Goal: Task Accomplishment & Management: Complete application form

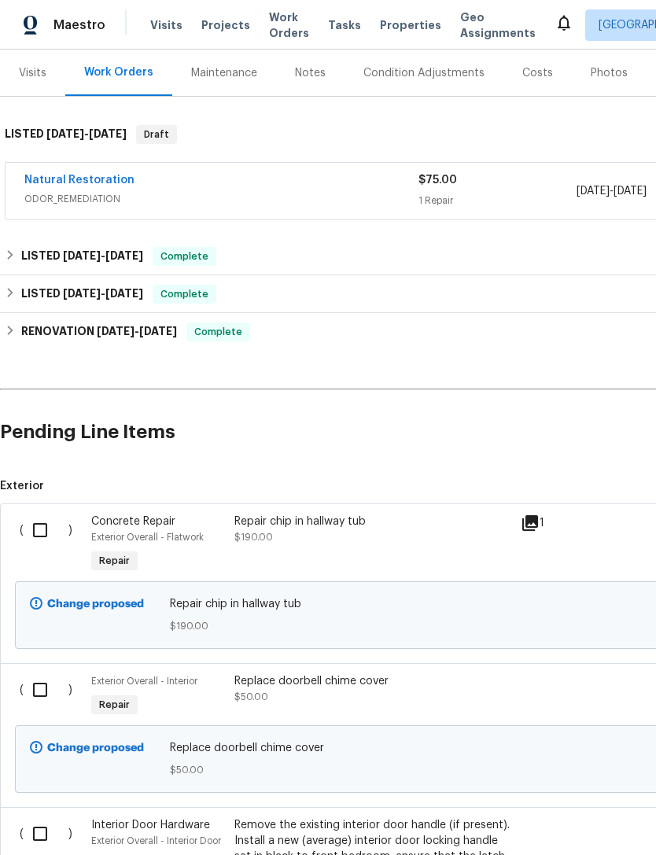
scroll to position [189, 0]
click at [92, 180] on link "Natural Restoration" at bounding box center [79, 180] width 110 height 11
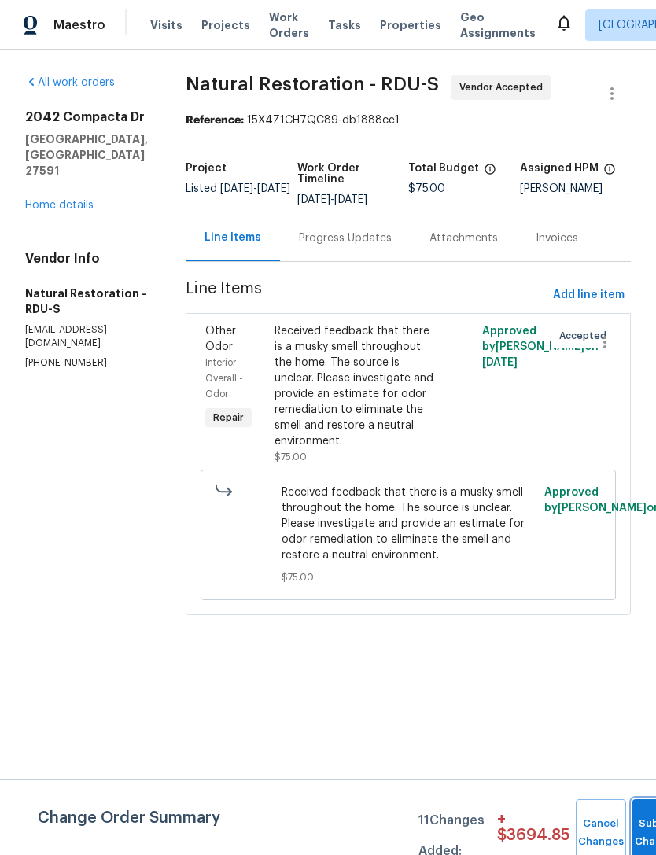
click at [644, 826] on button "Submit Changes" at bounding box center [657, 833] width 50 height 68
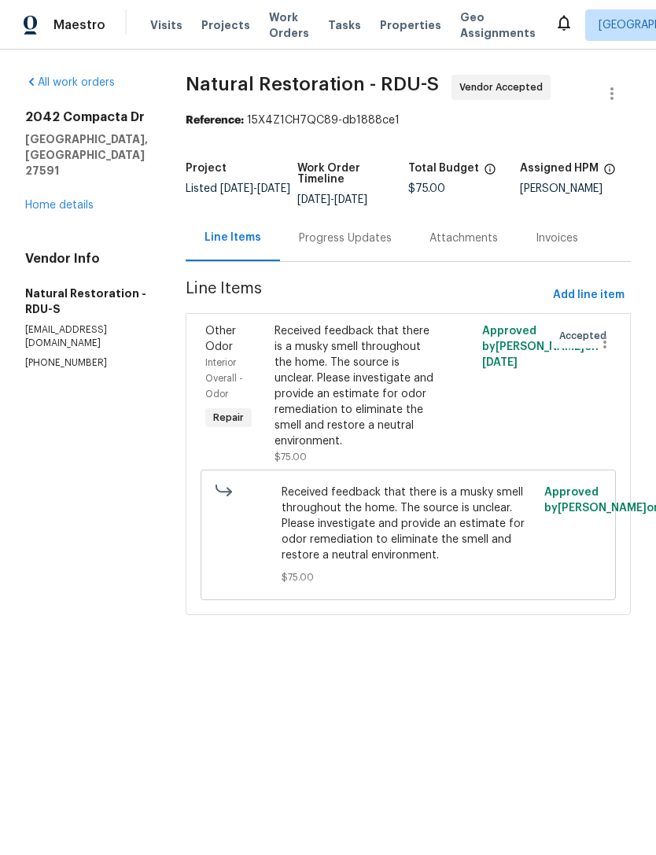
click at [368, 241] on div "Progress Updates" at bounding box center [345, 238] width 93 height 16
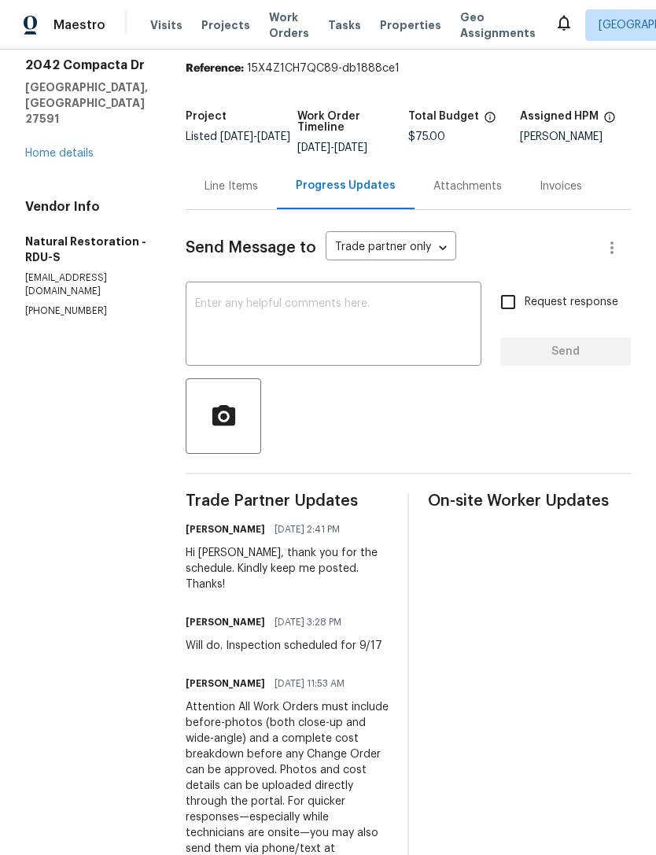
scroll to position [40, 0]
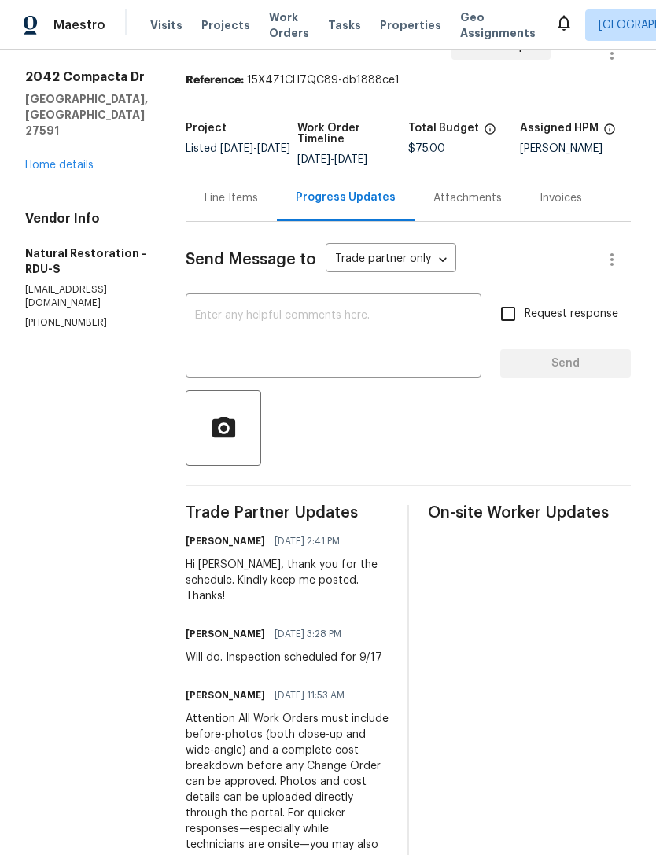
click at [76, 160] on link "Home details" at bounding box center [59, 165] width 68 height 11
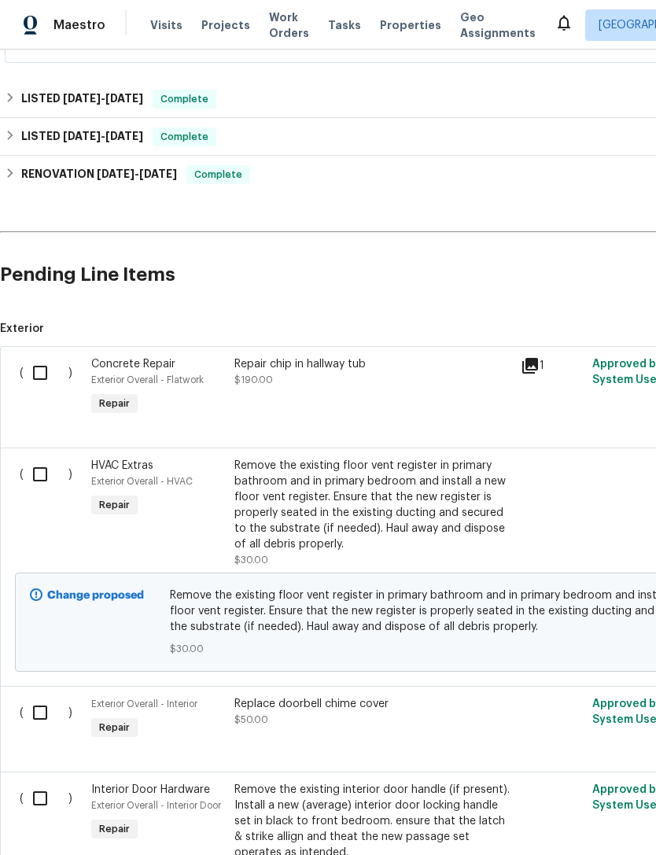
scroll to position [346, 0]
click at [33, 458] on input "checkbox" at bounding box center [46, 474] width 45 height 33
checkbox input "true"
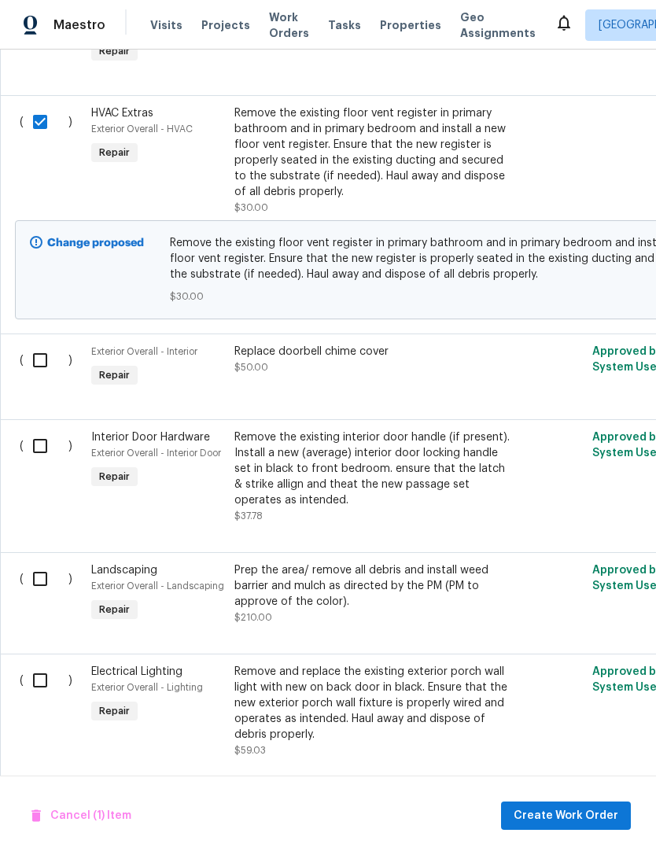
scroll to position [698, 0]
click at [28, 344] on input "checkbox" at bounding box center [46, 360] width 45 height 33
checkbox input "true"
click at [38, 429] on input "checkbox" at bounding box center [46, 445] width 45 height 33
checkbox input "true"
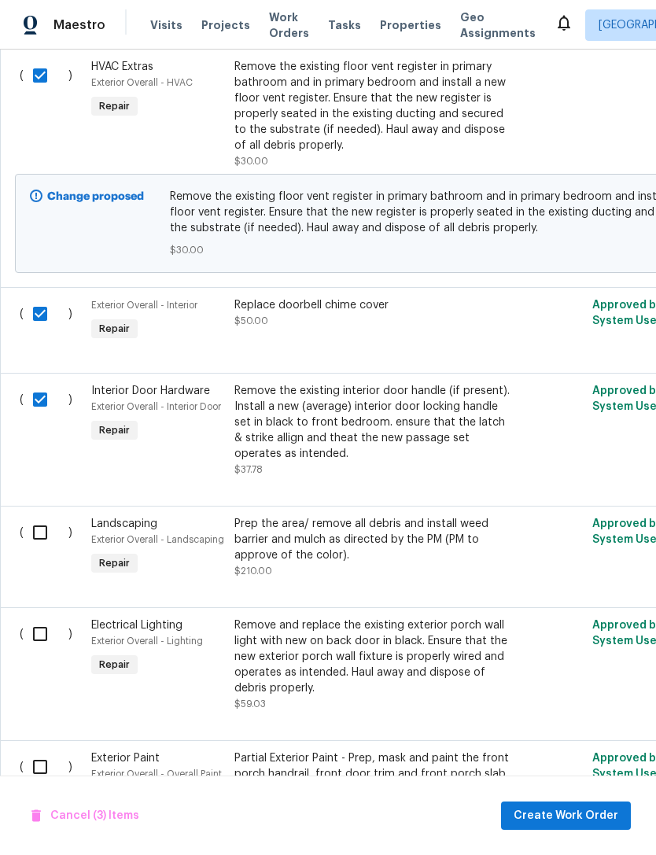
scroll to position [744, 0]
click at [38, 517] on input "checkbox" at bounding box center [46, 533] width 45 height 33
checkbox input "true"
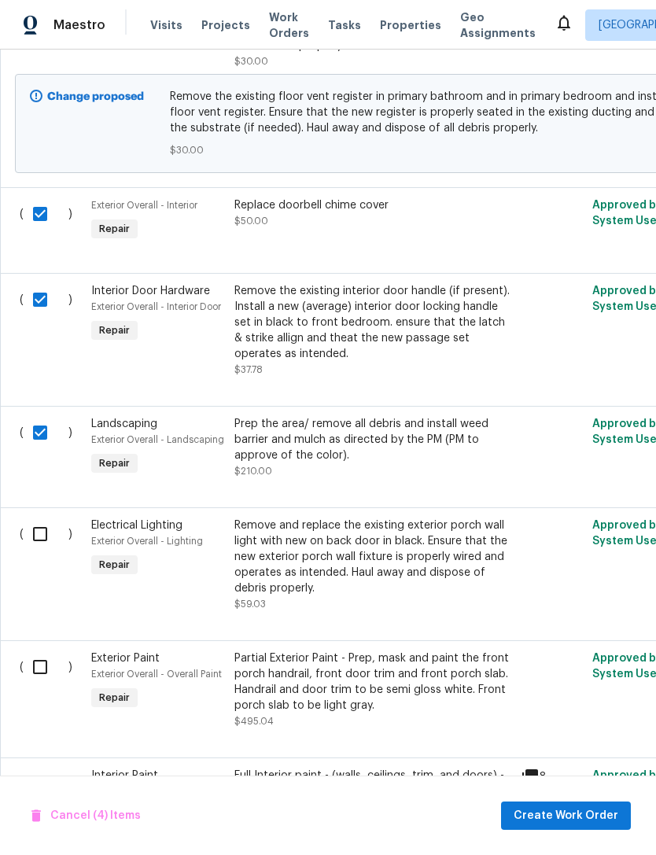
scroll to position [844, 0]
click at [35, 517] on input "checkbox" at bounding box center [46, 533] width 45 height 33
checkbox input "true"
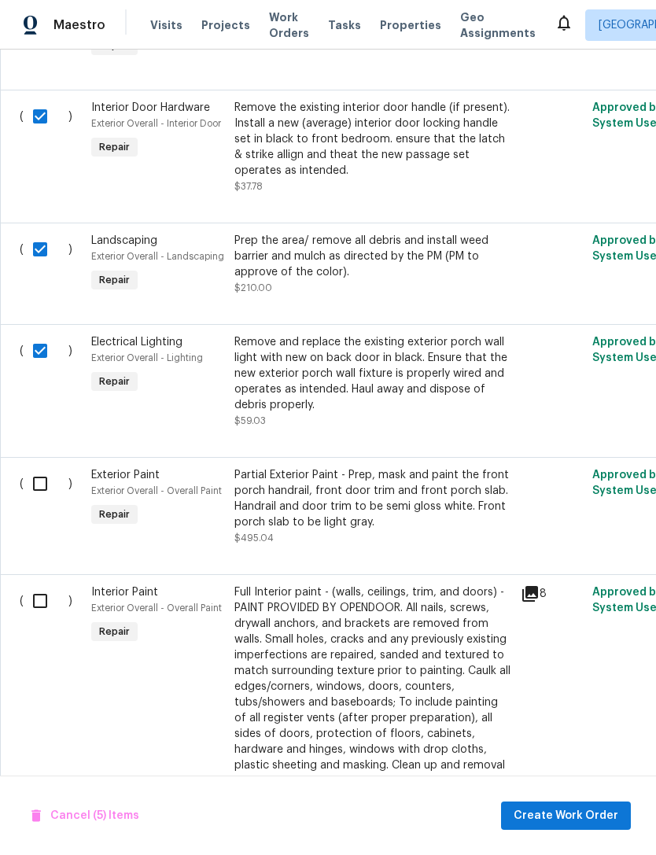
scroll to position [1028, 0]
click at [42, 467] on input "checkbox" at bounding box center [46, 483] width 45 height 33
checkbox input "true"
click at [37, 584] on input "checkbox" at bounding box center [46, 600] width 45 height 33
checkbox input "true"
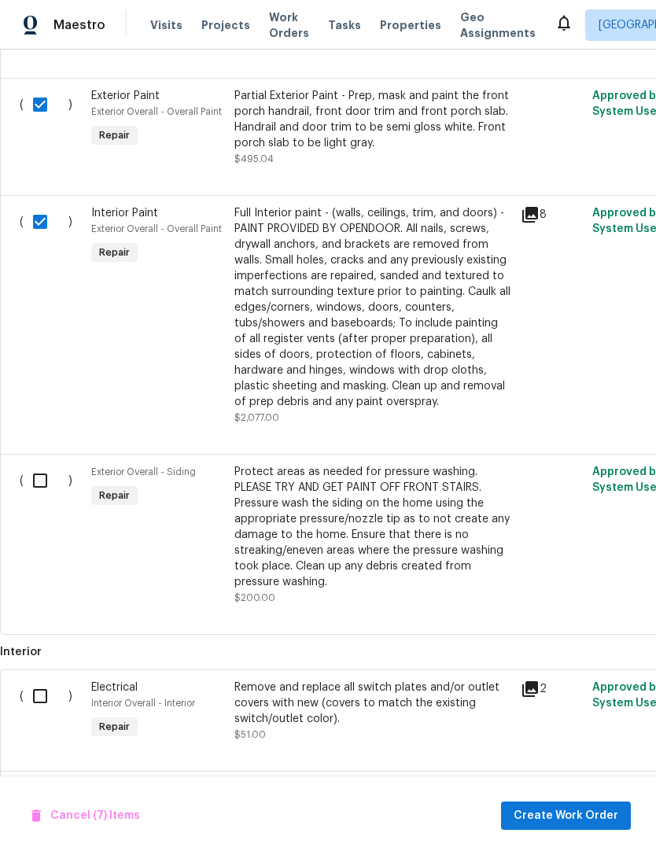
scroll to position [1407, 0]
click at [37, 464] on input "checkbox" at bounding box center [46, 480] width 45 height 33
checkbox input "true"
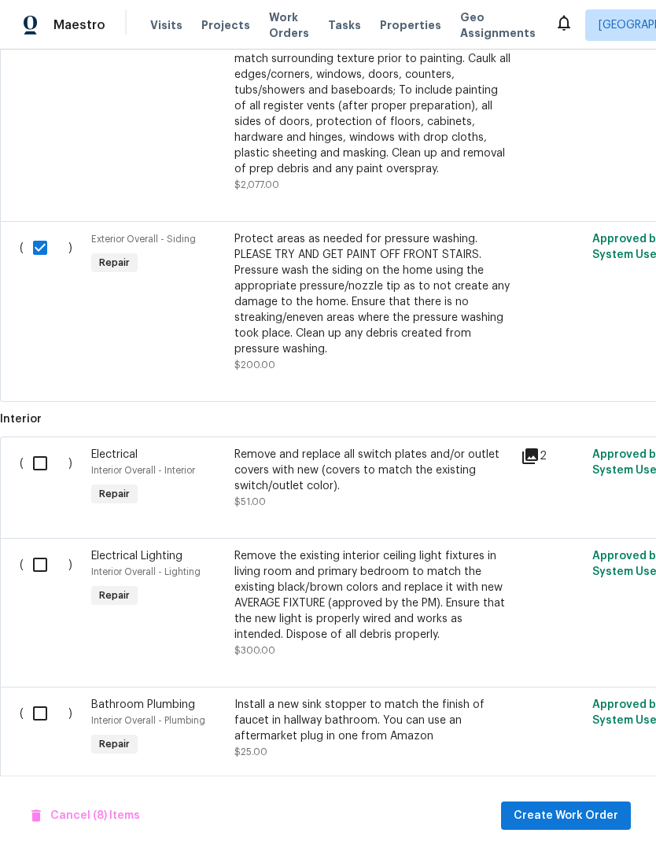
scroll to position [1638, 0]
click at [41, 447] on input "checkbox" at bounding box center [46, 463] width 45 height 33
checkbox input "true"
click at [40, 549] on input "checkbox" at bounding box center [46, 565] width 45 height 33
checkbox input "true"
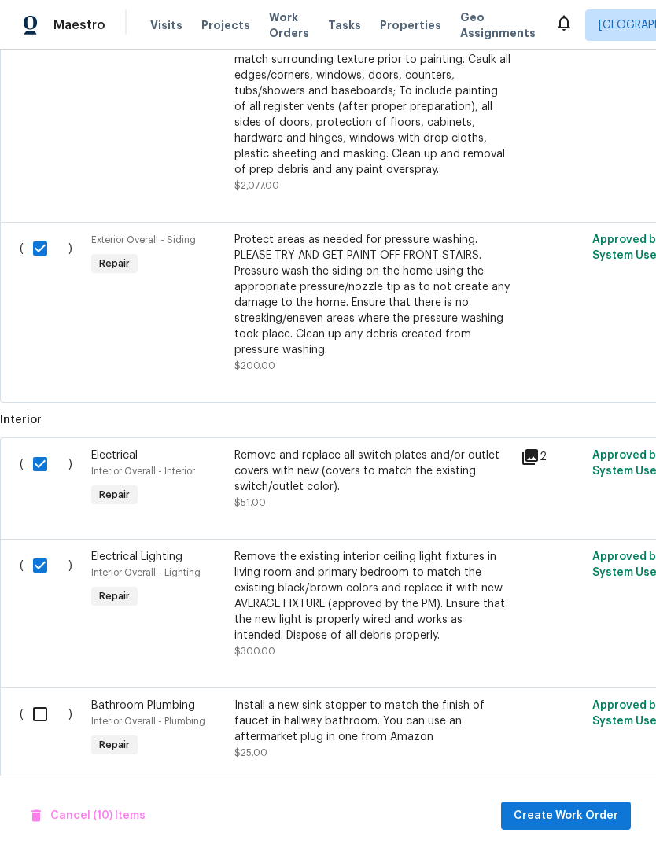
click at [39, 697] on input "checkbox" at bounding box center [46, 713] width 45 height 33
checkbox input "true"
click at [587, 812] on span "Create Work Order" at bounding box center [565, 816] width 105 height 20
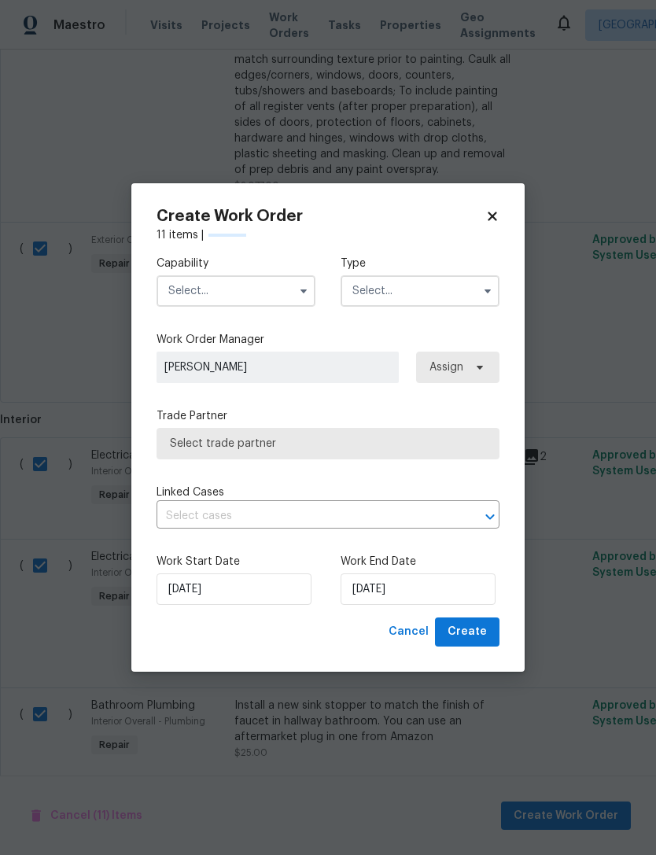
click at [281, 292] on input "text" at bounding box center [235, 290] width 159 height 31
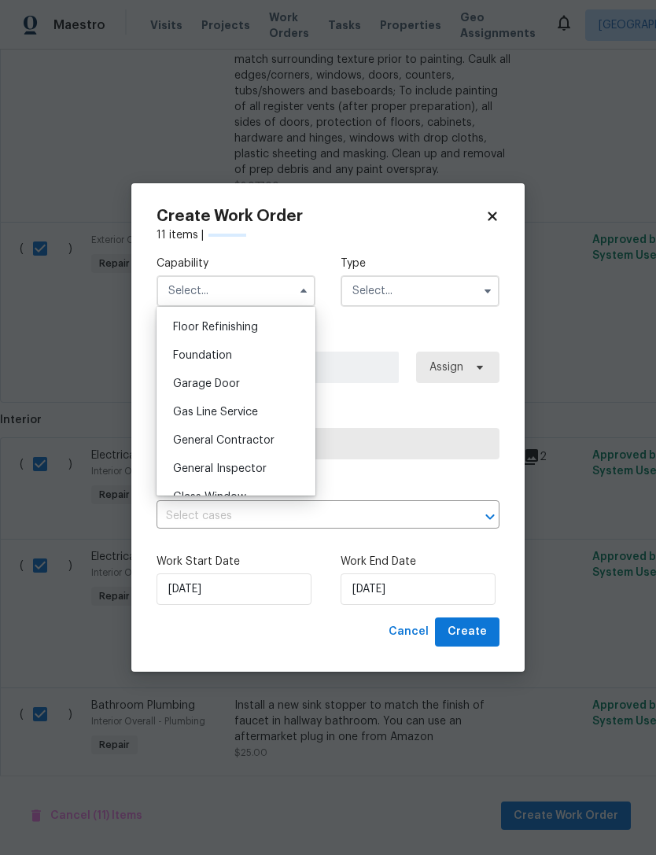
scroll to position [644, 0]
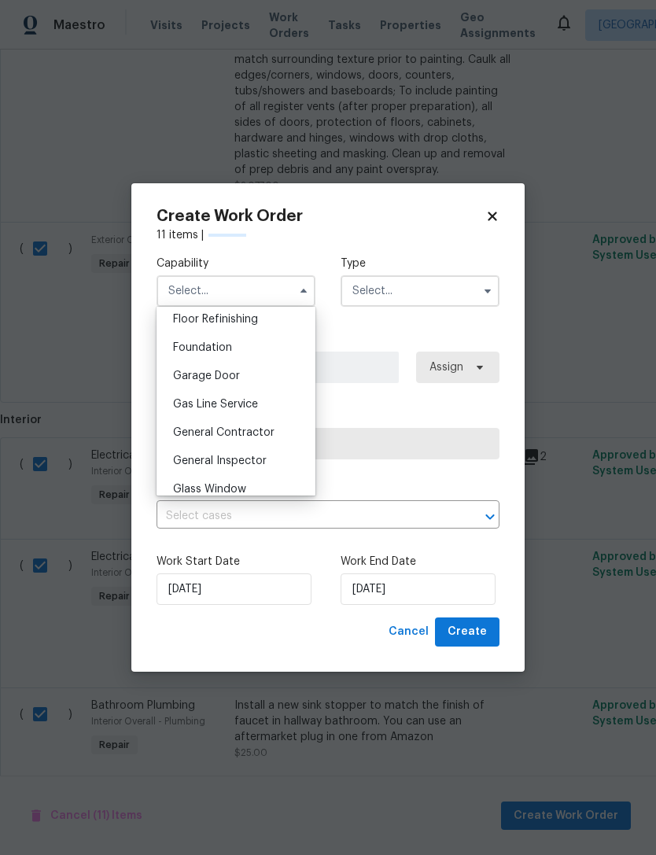
click at [269, 435] on span "General Contractor" at bounding box center [223, 432] width 101 height 11
type input "General Contractor"
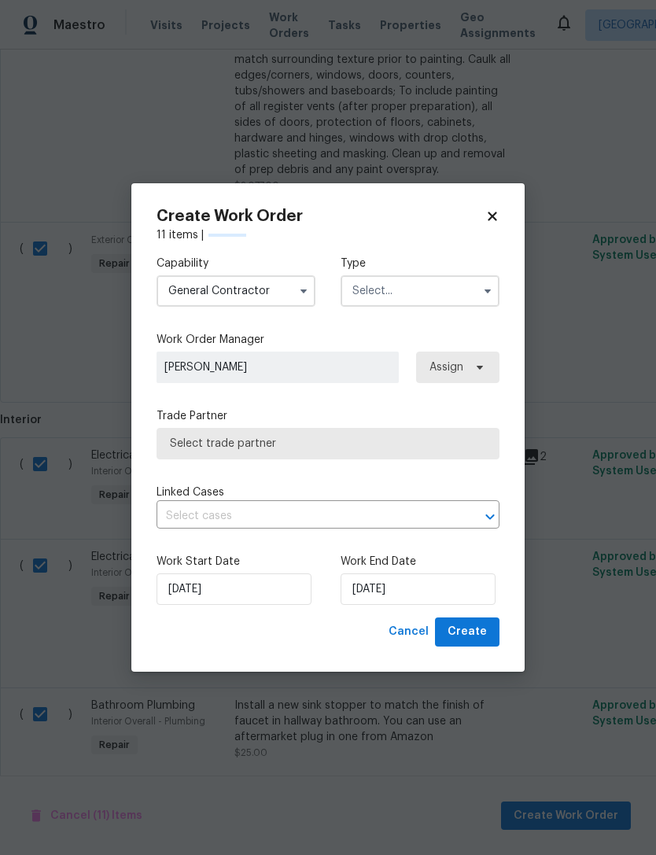
click at [438, 299] on input "text" at bounding box center [419, 290] width 159 height 31
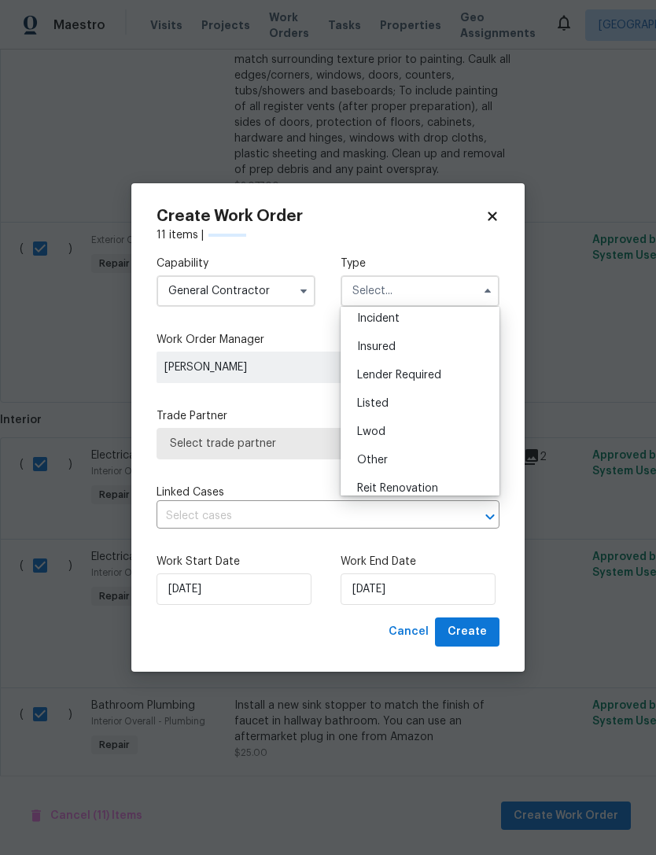
scroll to position [67, 0]
click at [394, 400] on div "Listed" at bounding box center [419, 399] width 151 height 28
type input "Listed"
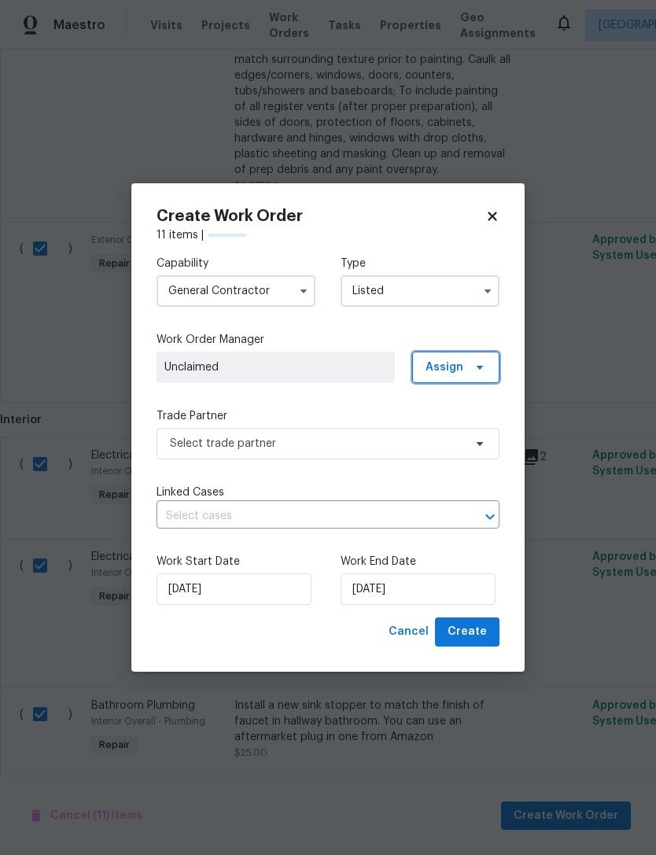
click at [466, 366] on span "Assign" at bounding box center [455, 366] width 87 height 31
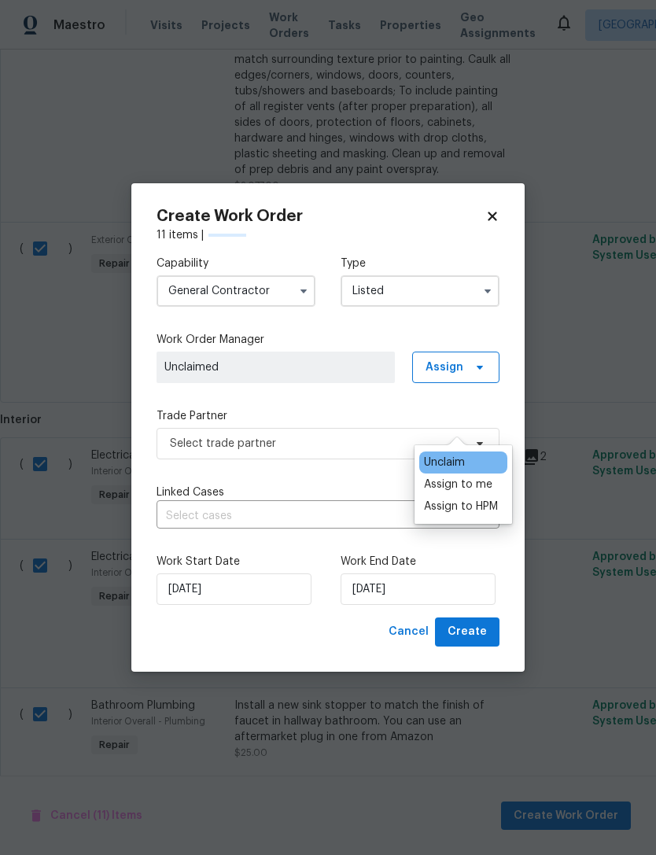
click at [482, 476] on div "Assign to me" at bounding box center [458, 484] width 68 height 16
checkbox input "false"
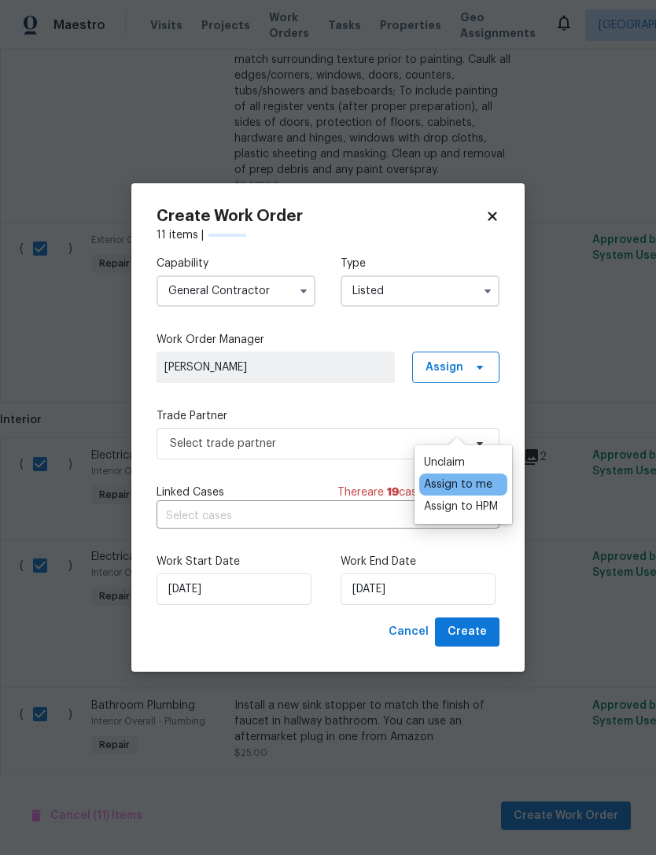
checkbox input "false"
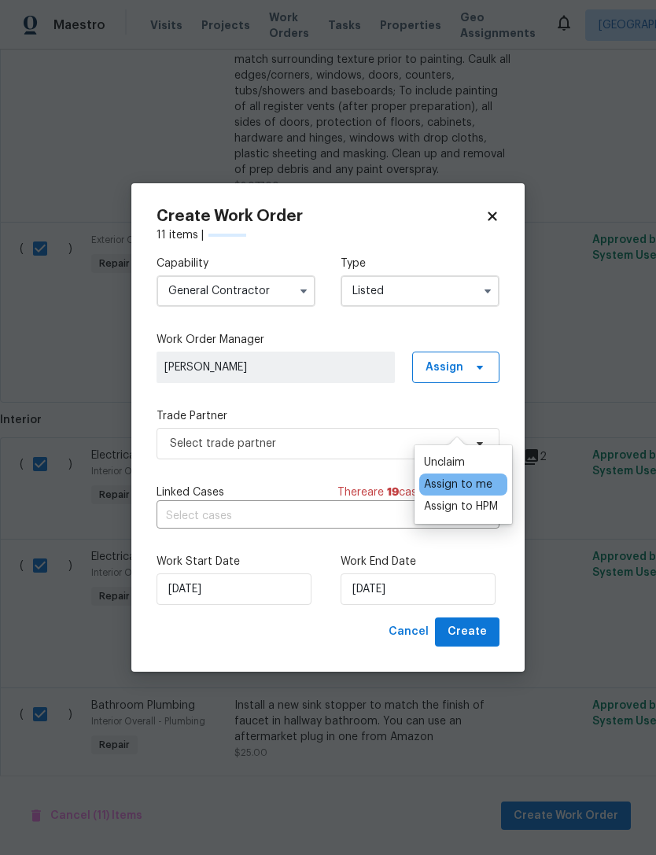
checkbox input "false"
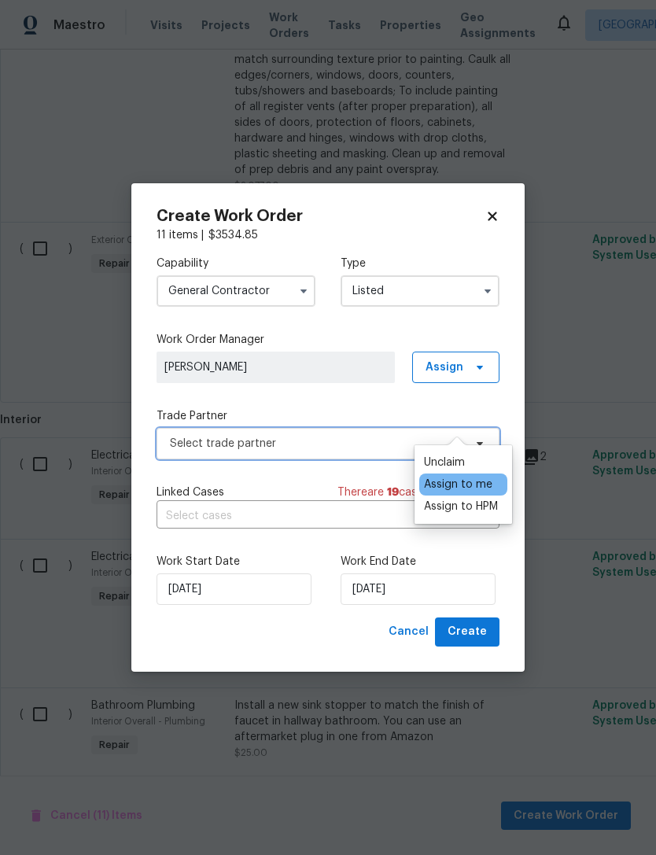
click at [323, 441] on span "Select trade partner" at bounding box center [316, 444] width 293 height 16
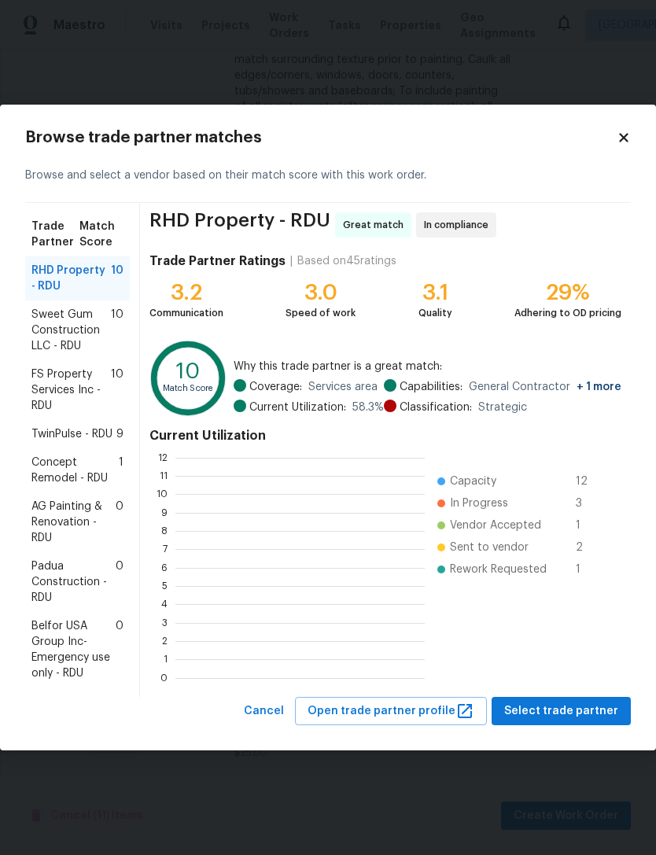
scroll to position [220, 249]
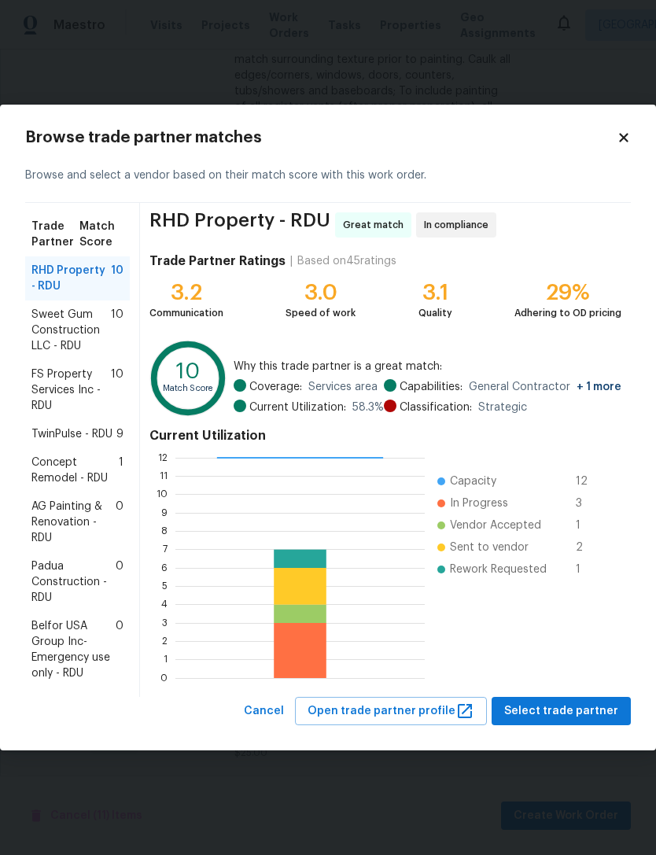
click at [73, 349] on span "Sweet Gum Construction LLC - RDU" at bounding box center [70, 330] width 79 height 47
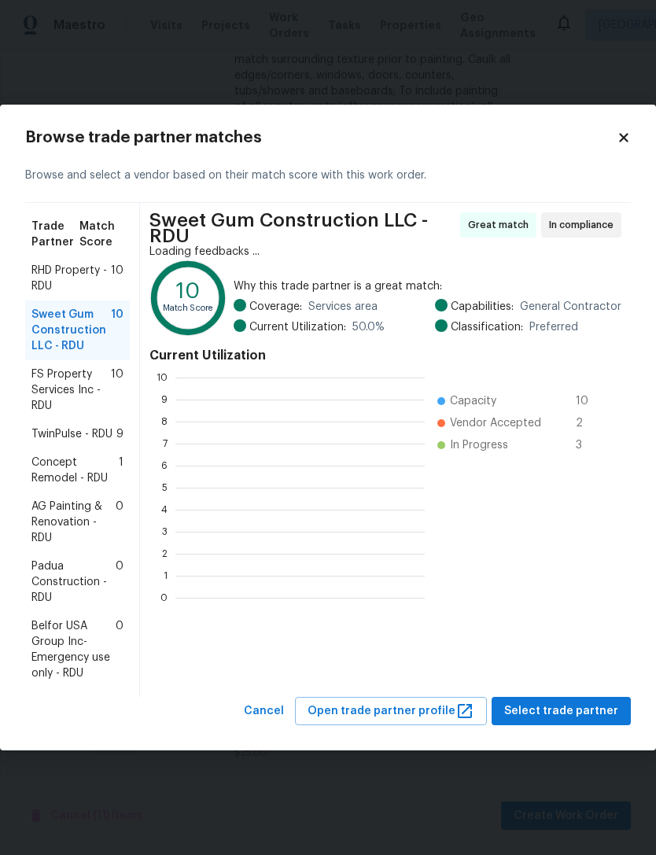
scroll to position [2, 2]
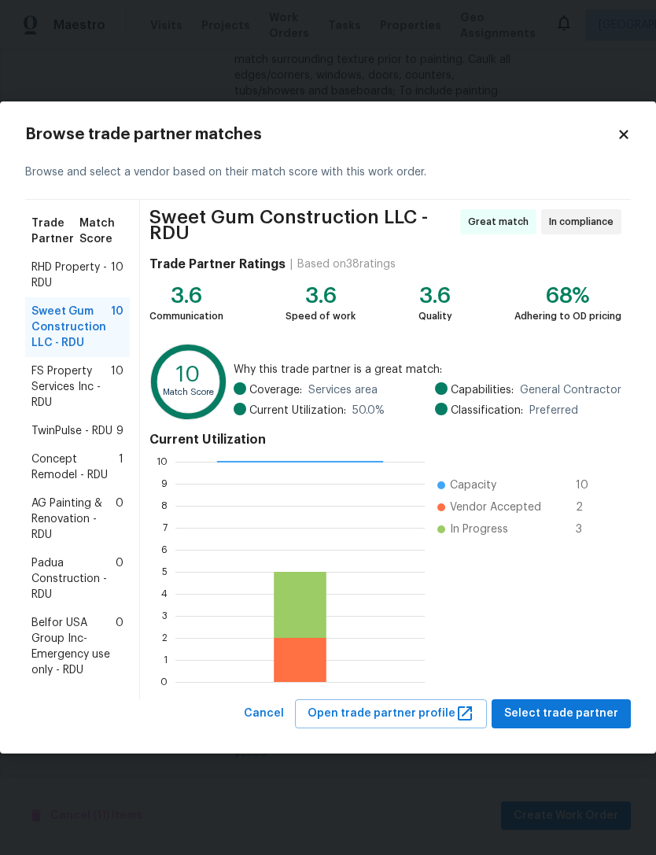
click at [64, 278] on span "RHD Property - RDU" at bounding box center [70, 274] width 79 height 31
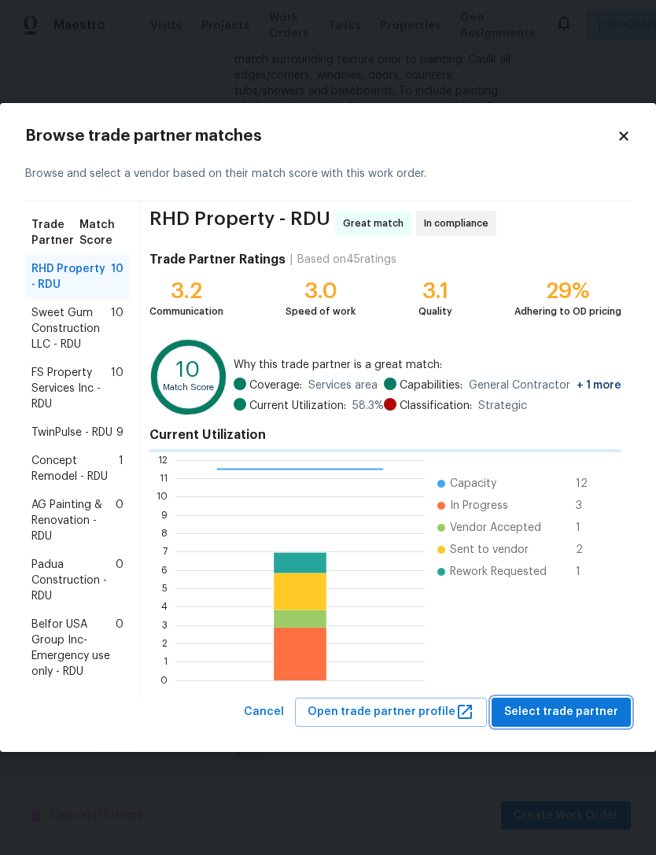
click at [608, 705] on span "Select trade partner" at bounding box center [561, 712] width 114 height 20
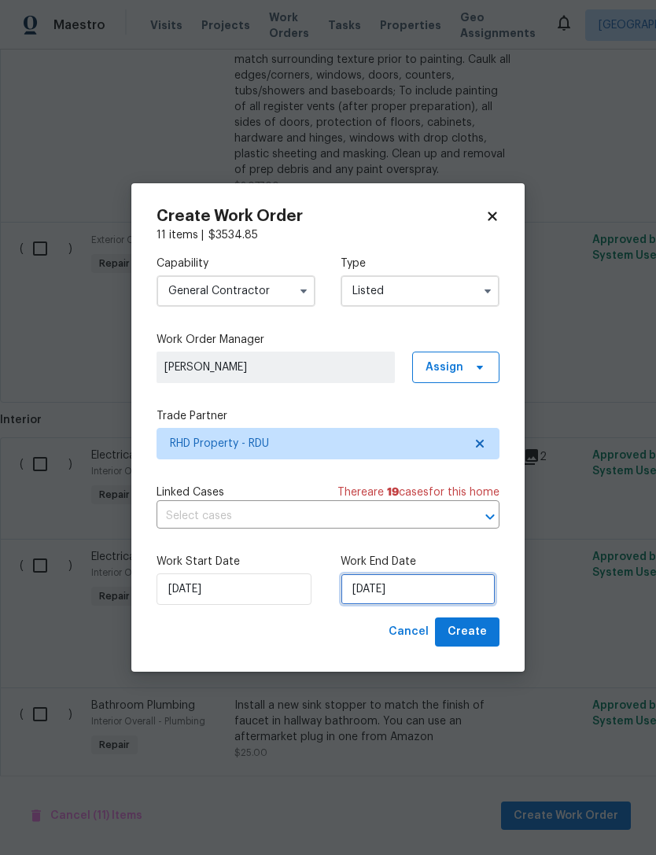
click at [406, 589] on input "[DATE]" at bounding box center [417, 588] width 155 height 31
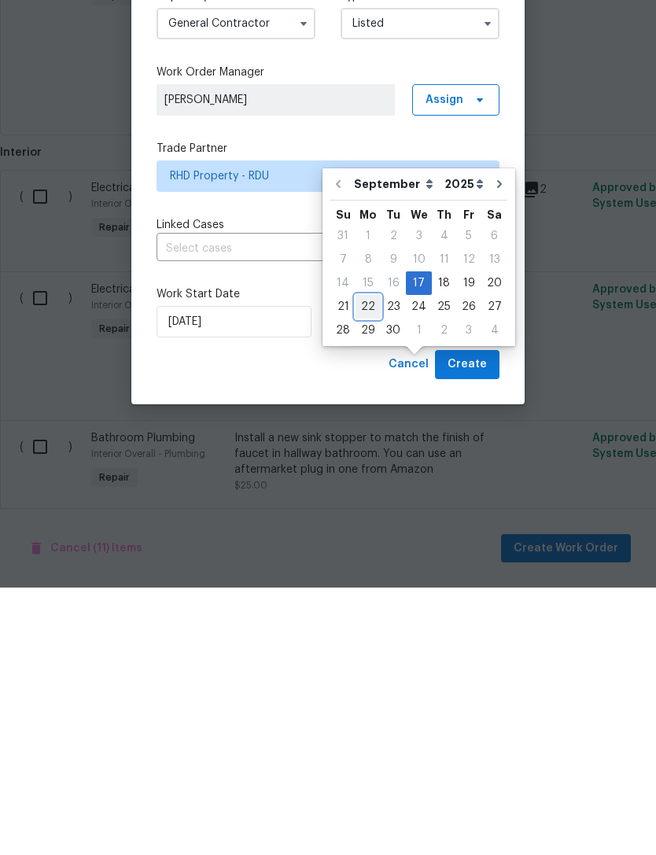
click at [372, 563] on div "22" at bounding box center [367, 574] width 25 height 22
type input "[DATE]"
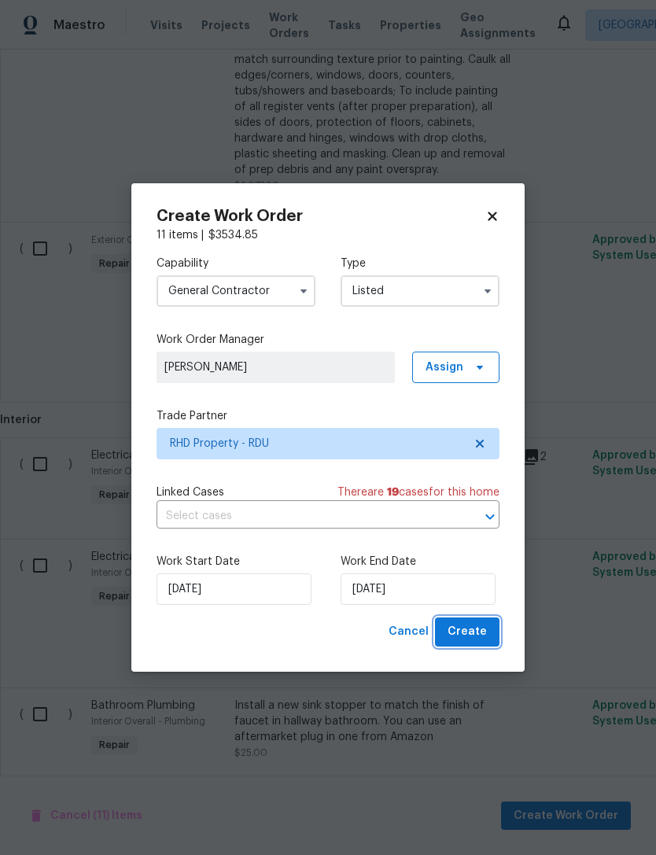
click at [480, 636] on span "Create" at bounding box center [466, 632] width 39 height 20
checkbox input "false"
click at [317, 639] on div "Cancel Create" at bounding box center [327, 631] width 343 height 29
click at [402, 576] on input "[DATE]" at bounding box center [417, 588] width 155 height 31
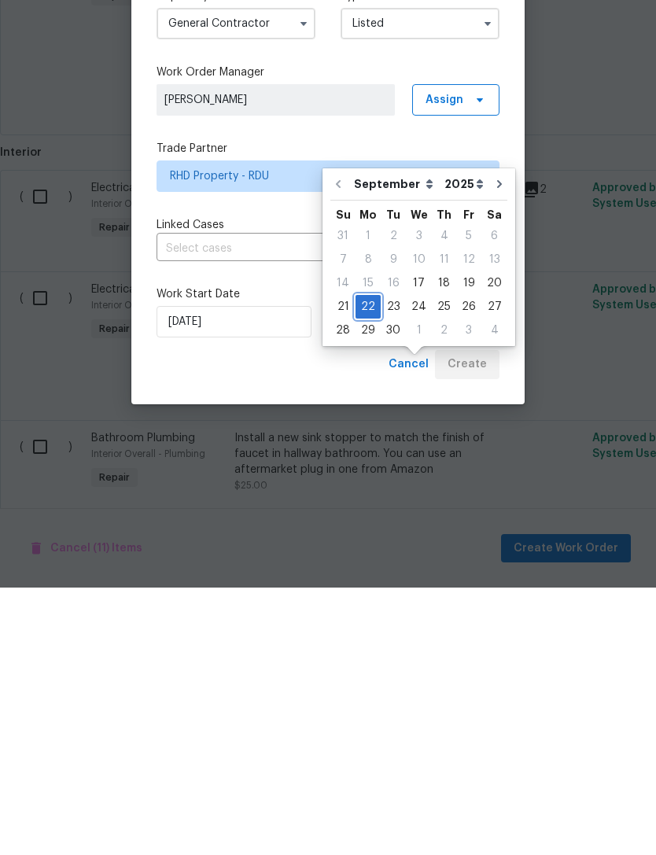
click at [361, 563] on div "22" at bounding box center [367, 574] width 25 height 22
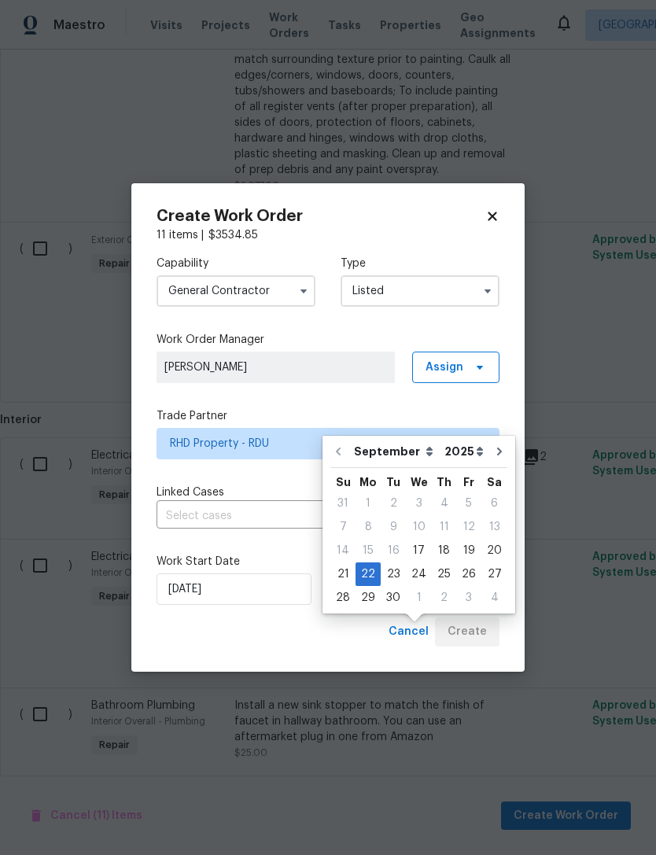
click at [335, 634] on div "Cancel Create" at bounding box center [327, 631] width 343 height 29
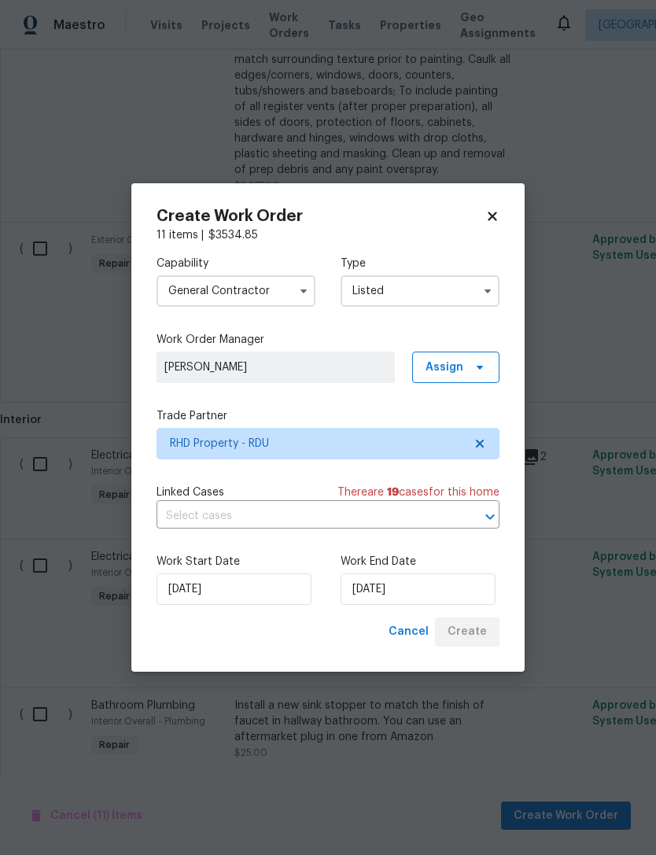
click at [267, 640] on div "Cancel Create" at bounding box center [327, 631] width 343 height 29
click at [483, 630] on div "Cancel Create" at bounding box center [440, 631] width 117 height 29
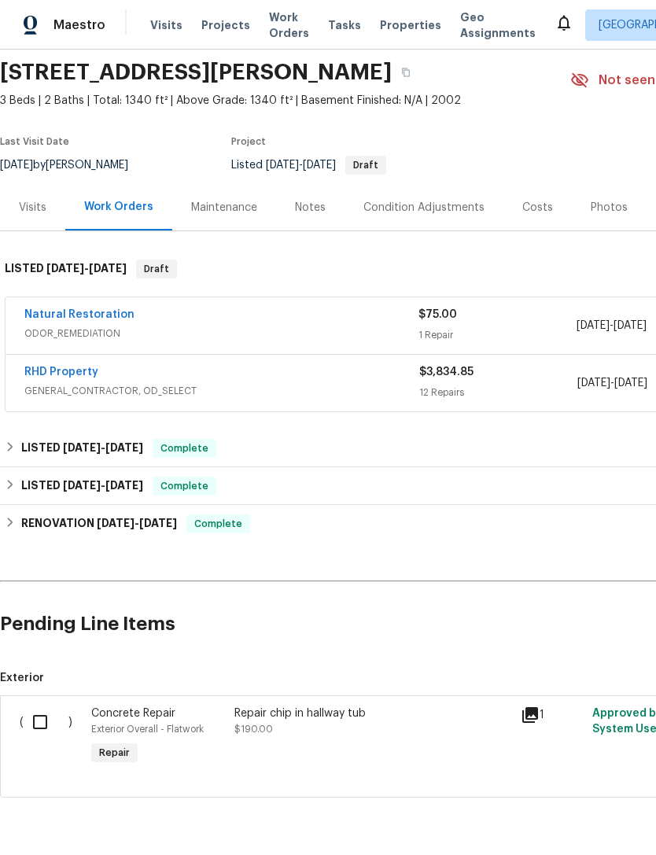
scroll to position [53, 0]
click at [39, 725] on input "checkbox" at bounding box center [46, 722] width 45 height 33
checkbox input "true"
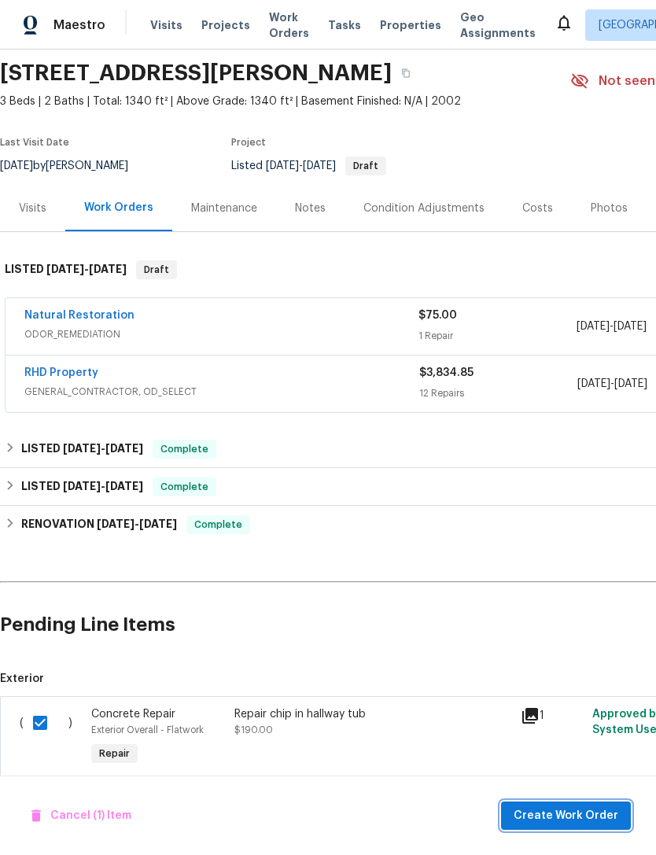
click at [595, 818] on span "Create Work Order" at bounding box center [565, 816] width 105 height 20
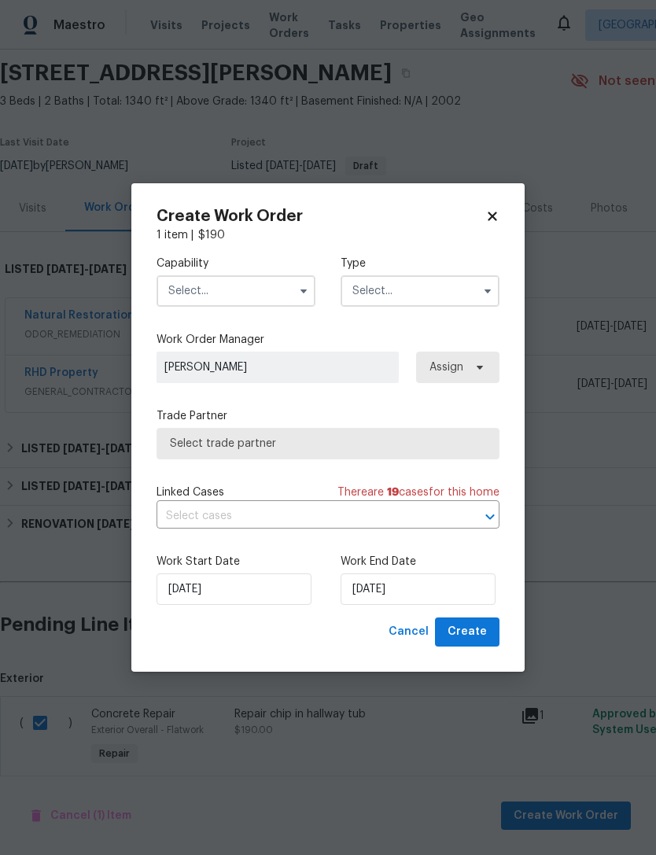
click at [303, 305] on input "text" at bounding box center [235, 290] width 159 height 31
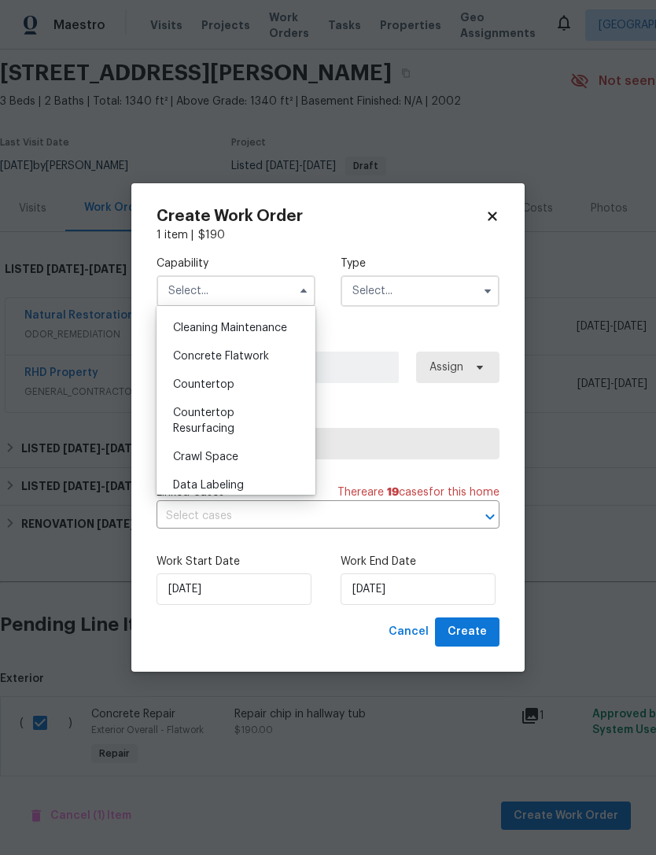
scroll to position [255, 0]
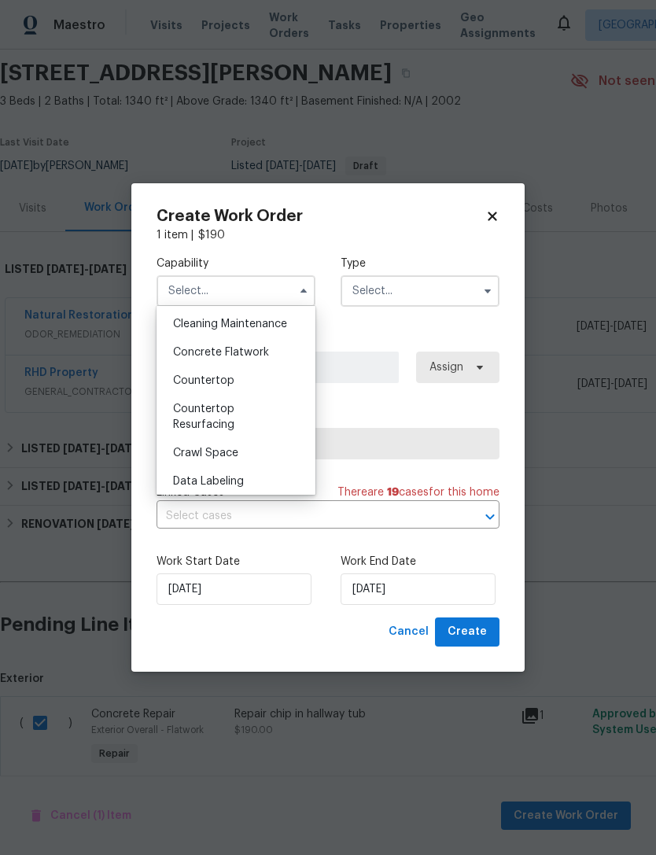
click at [219, 414] on div "Countertop Resurfacing" at bounding box center [235, 417] width 151 height 44
type input "Countertop Resurfacing"
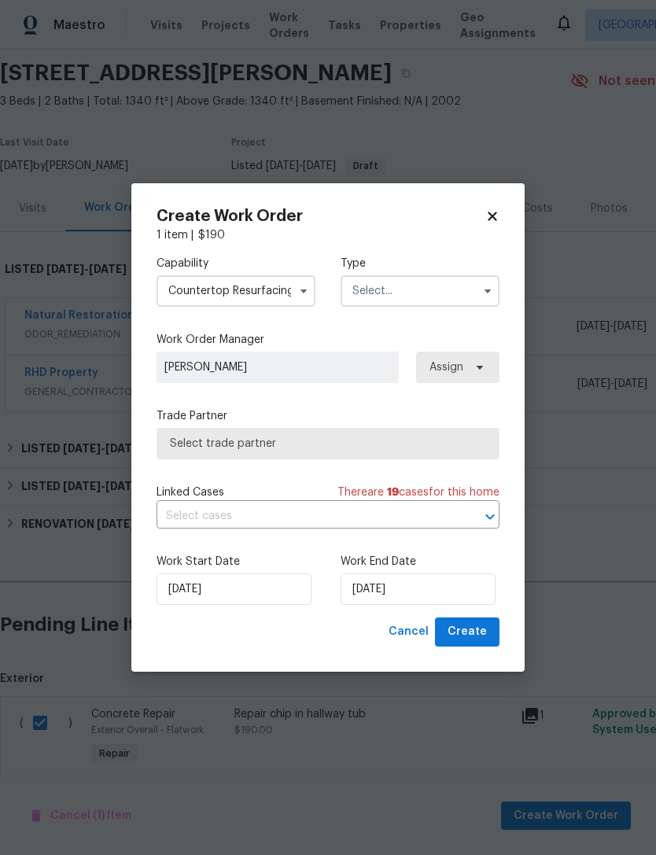
click at [478, 289] on button "button" at bounding box center [487, 290] width 19 height 19
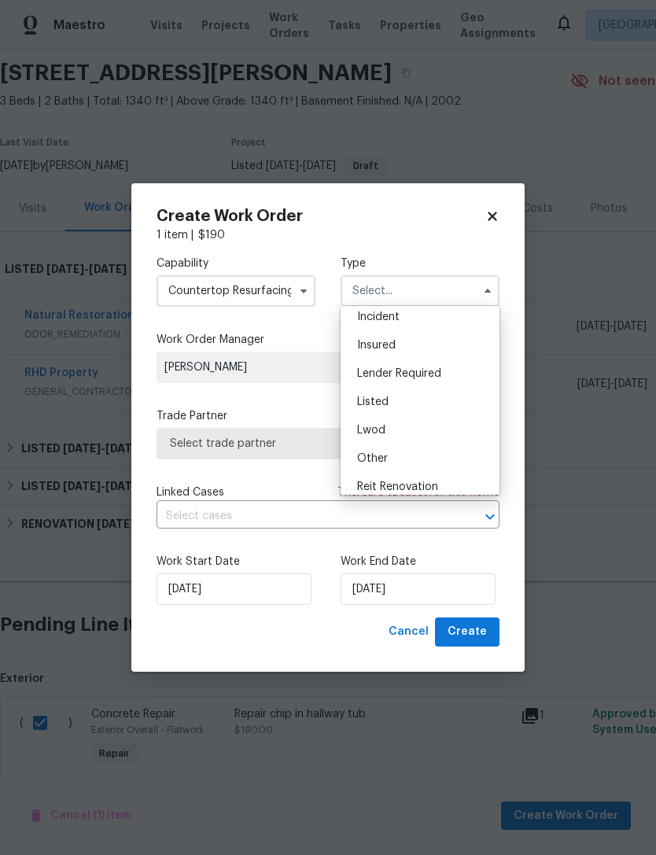
scroll to position [67, 0]
click at [392, 395] on div "Listed" at bounding box center [419, 398] width 151 height 28
type input "Listed"
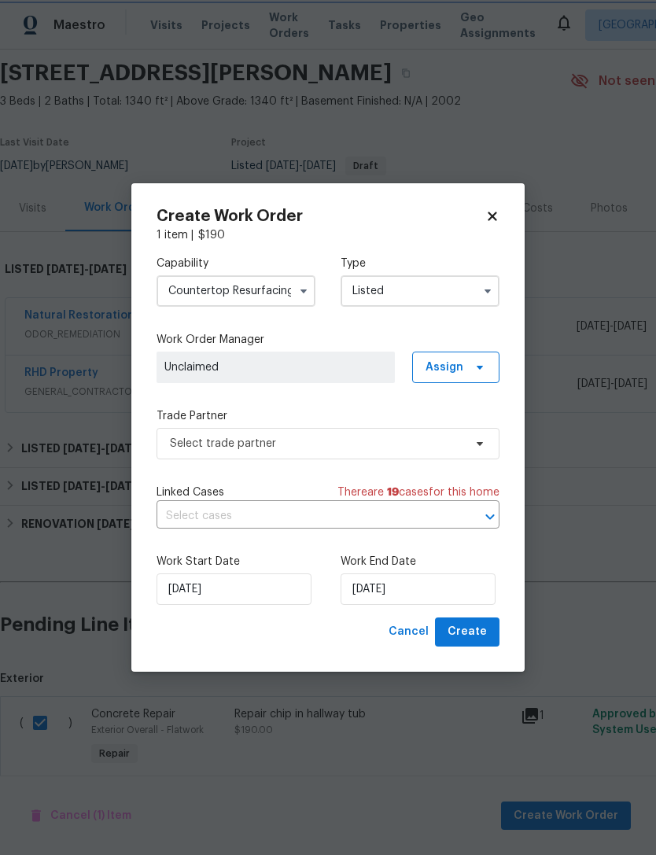
scroll to position [0, 0]
click at [483, 367] on icon at bounding box center [479, 367] width 13 height 13
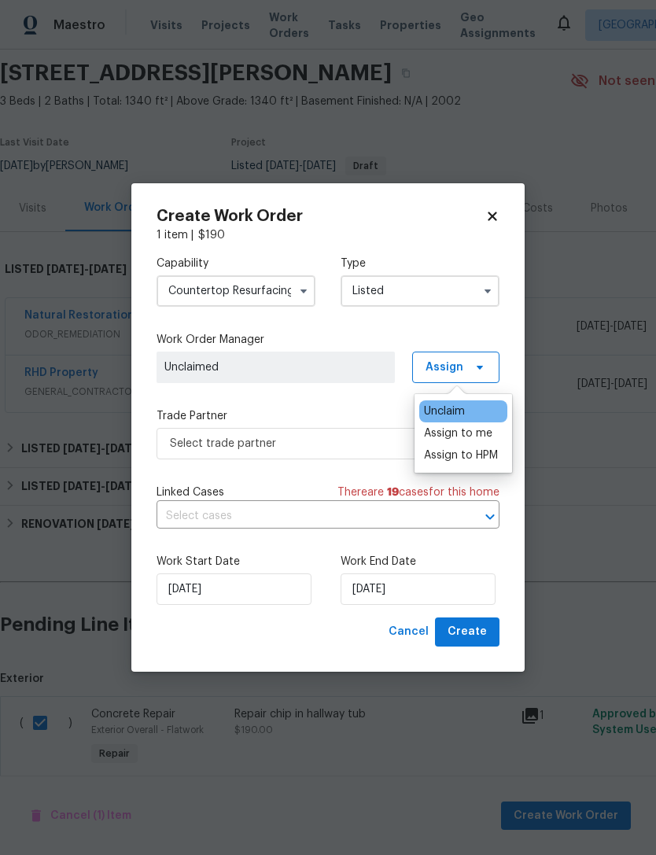
click at [490, 437] on div "Assign to me" at bounding box center [458, 433] width 68 height 16
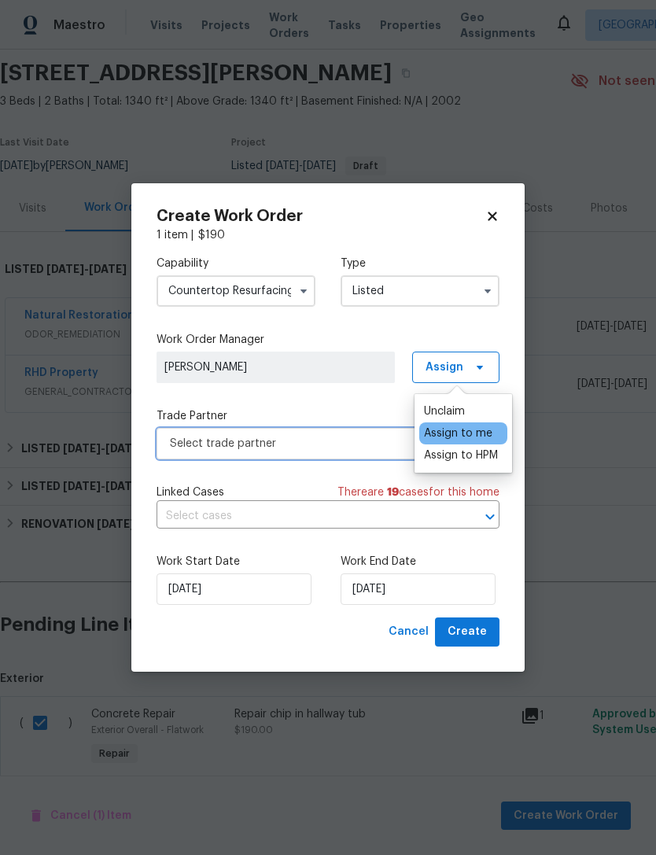
click at [349, 432] on span "Select trade partner" at bounding box center [327, 443] width 343 height 31
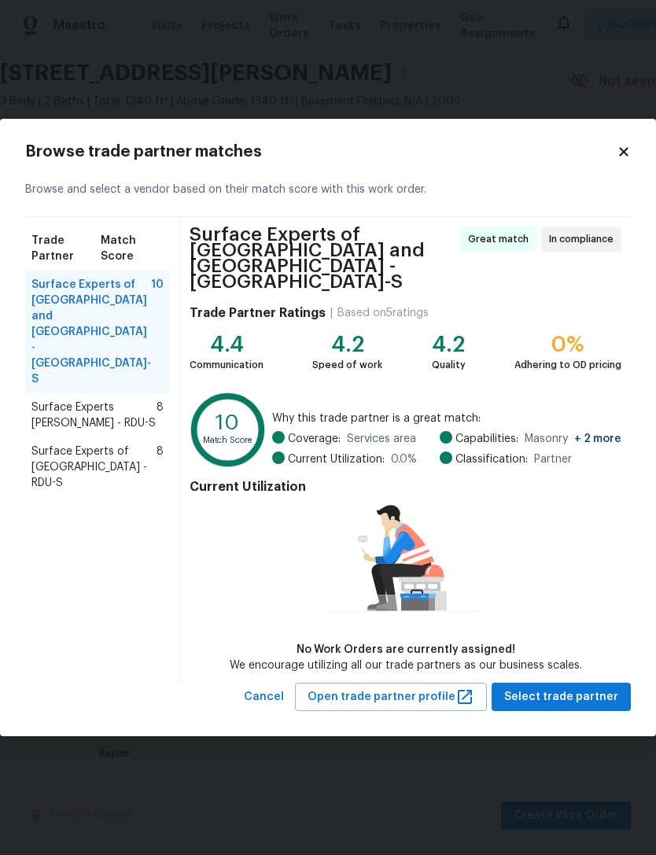
click at [133, 443] on span "Surface Experts of North Raleigh - RDU-S" at bounding box center [93, 466] width 125 height 47
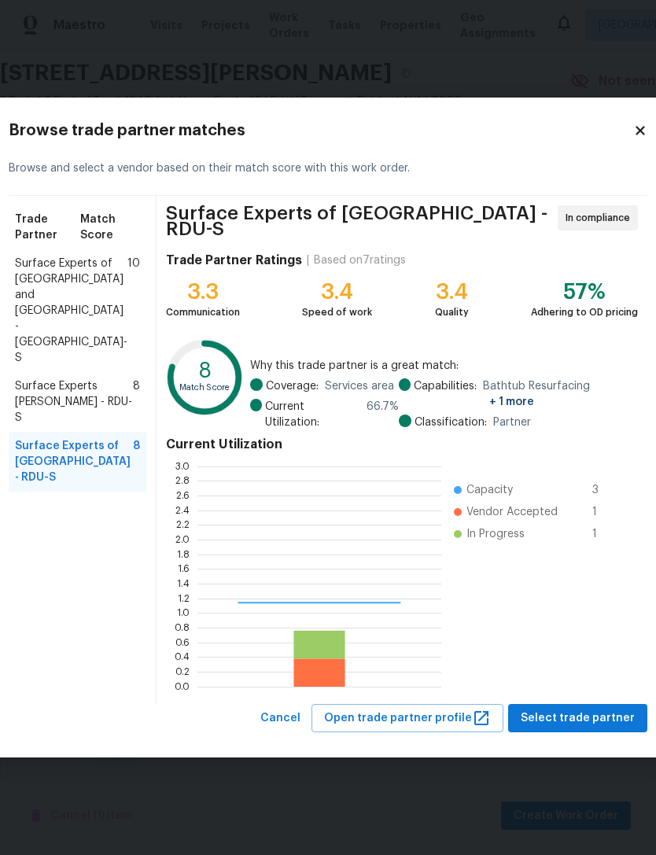
scroll to position [220, 244]
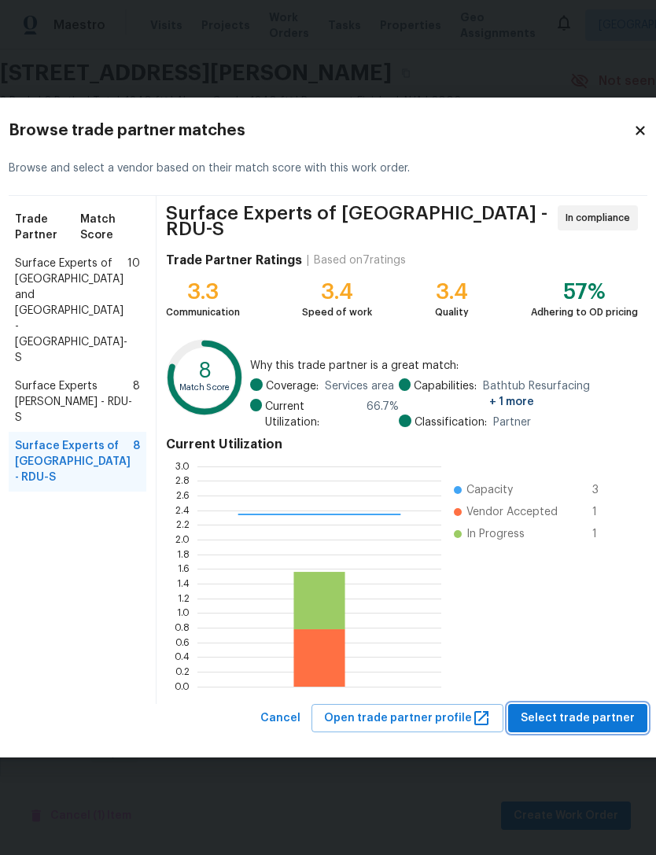
click at [594, 708] on span "Select trade partner" at bounding box center [577, 718] width 114 height 20
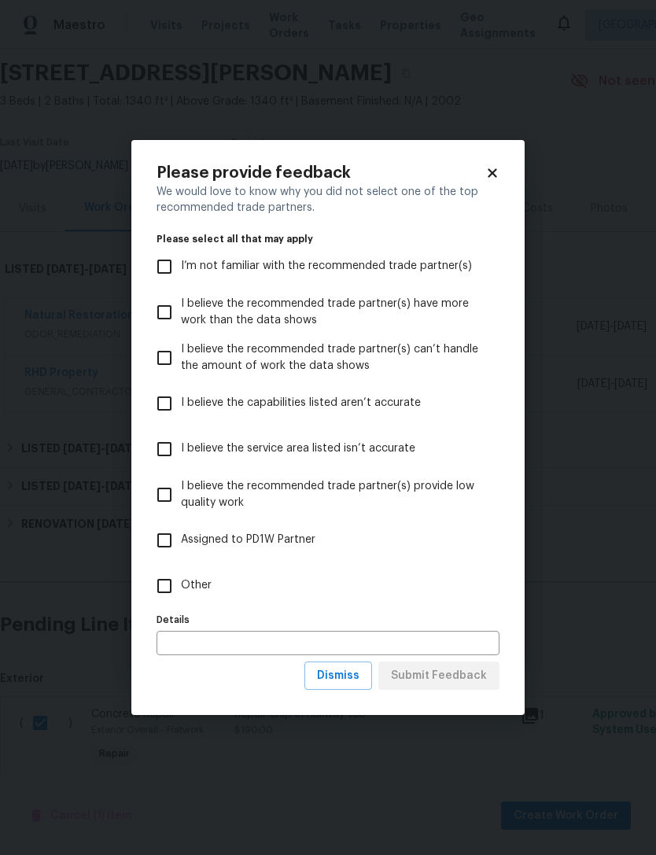
click at [174, 573] on input "Other" at bounding box center [164, 585] width 33 height 33
checkbox input "true"
click at [479, 668] on span "Submit Feedback" at bounding box center [439, 676] width 96 height 20
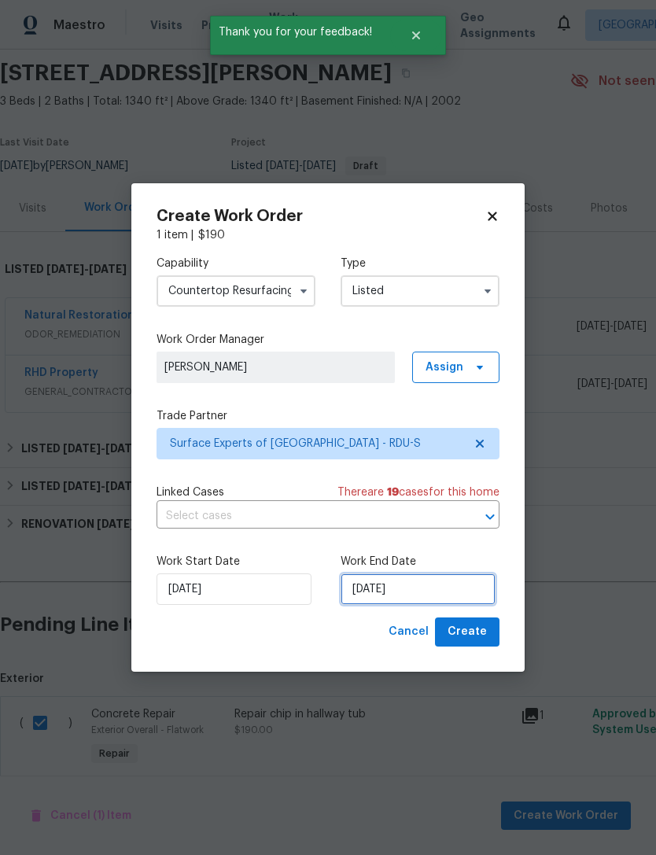
click at [420, 592] on input "[DATE]" at bounding box center [417, 588] width 155 height 31
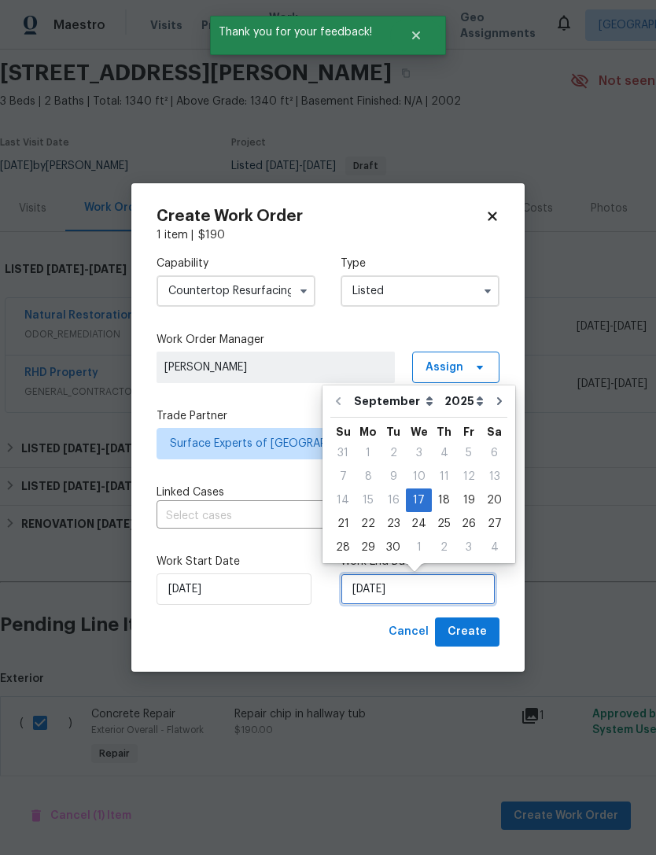
scroll to position [29, 0]
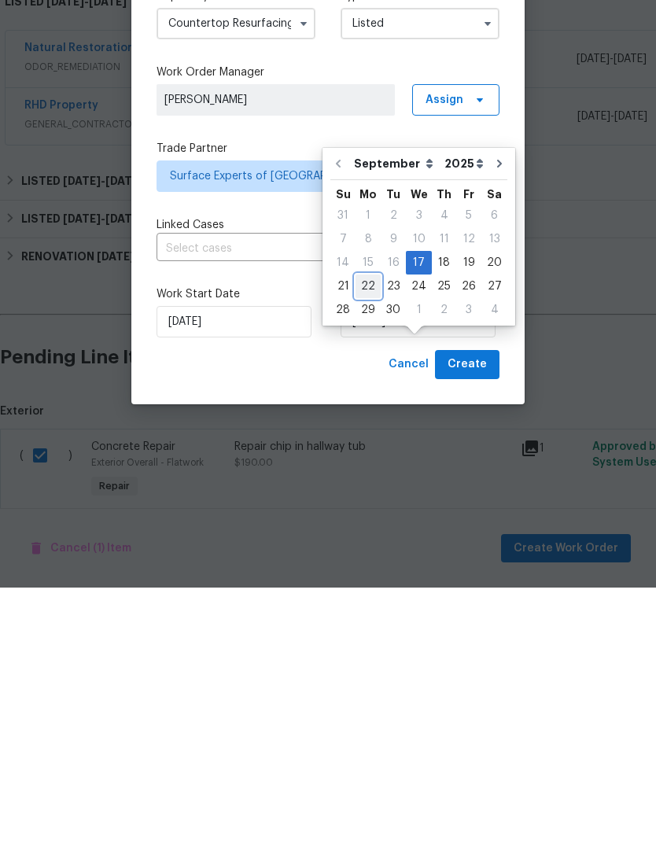
click at [362, 542] on div "22" at bounding box center [367, 553] width 25 height 22
type input "[DATE]"
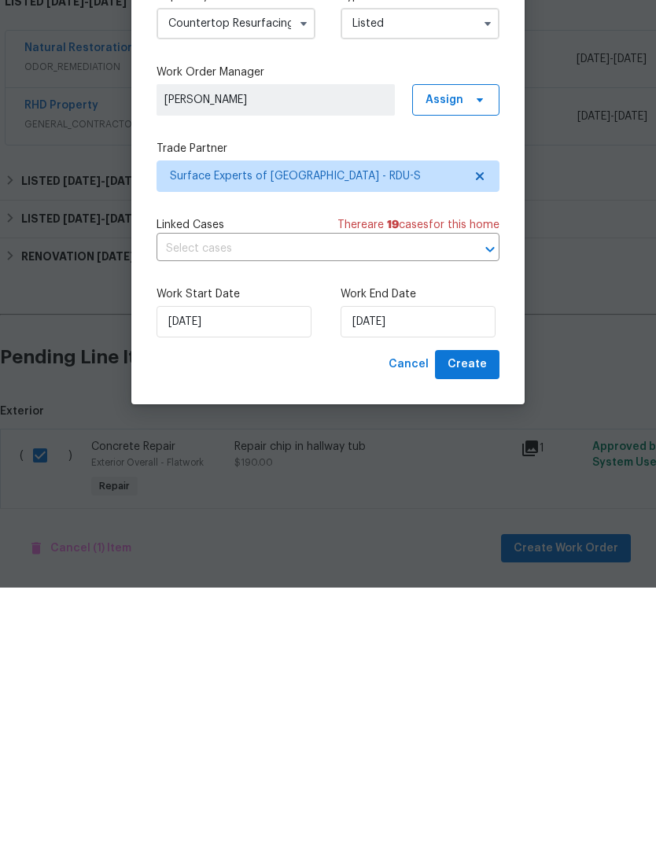
scroll to position [50, 0]
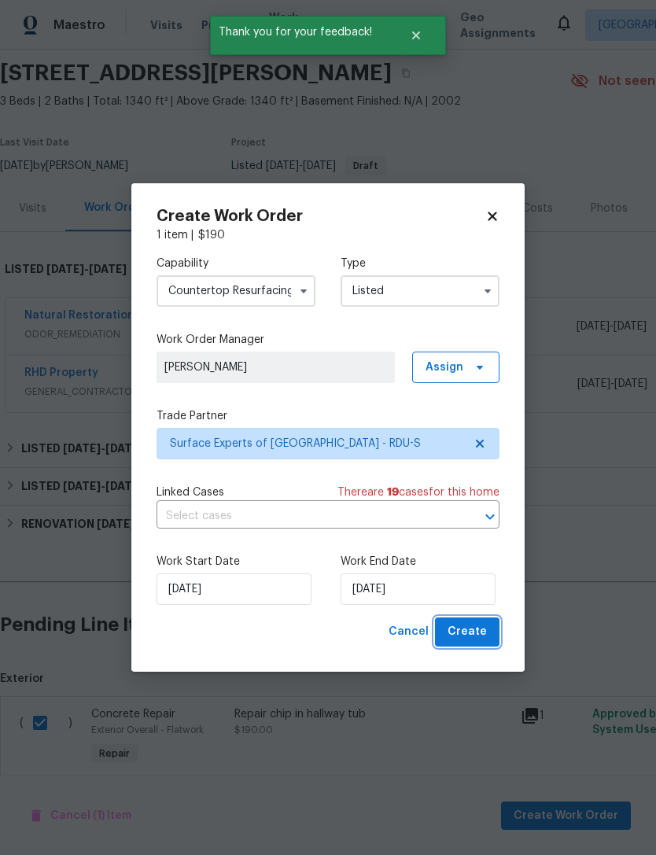
click at [478, 633] on span "Create" at bounding box center [466, 632] width 39 height 20
checkbox input "false"
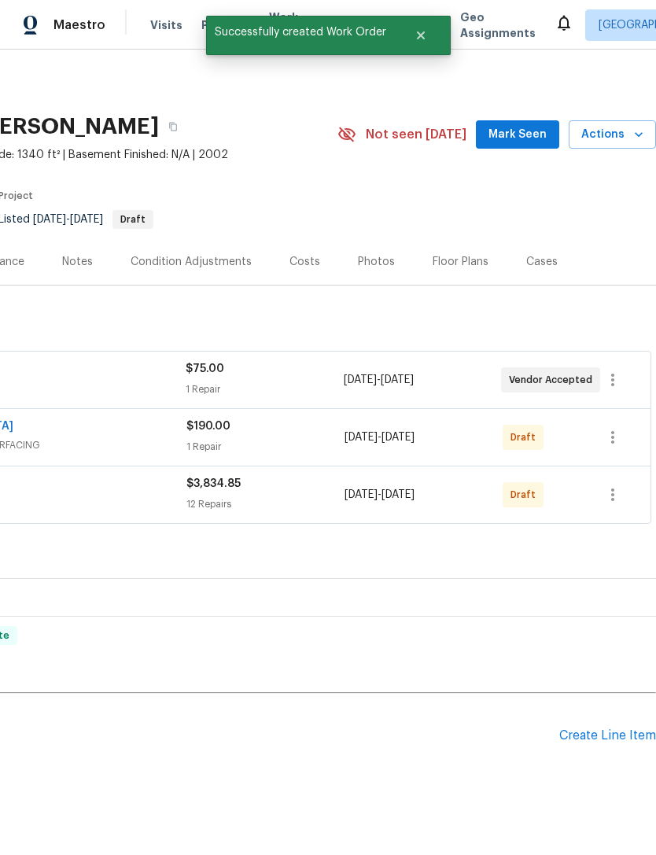
scroll to position [0, 233]
click at [614, 431] on icon "button" at bounding box center [612, 437] width 3 height 13
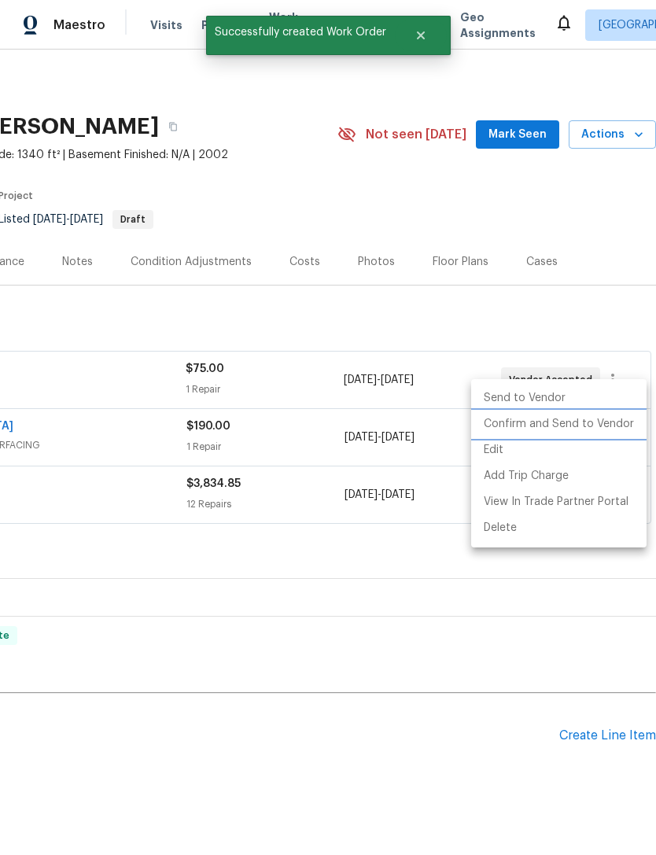
click at [605, 424] on li "Confirm and Send to Vendor" at bounding box center [558, 424] width 175 height 26
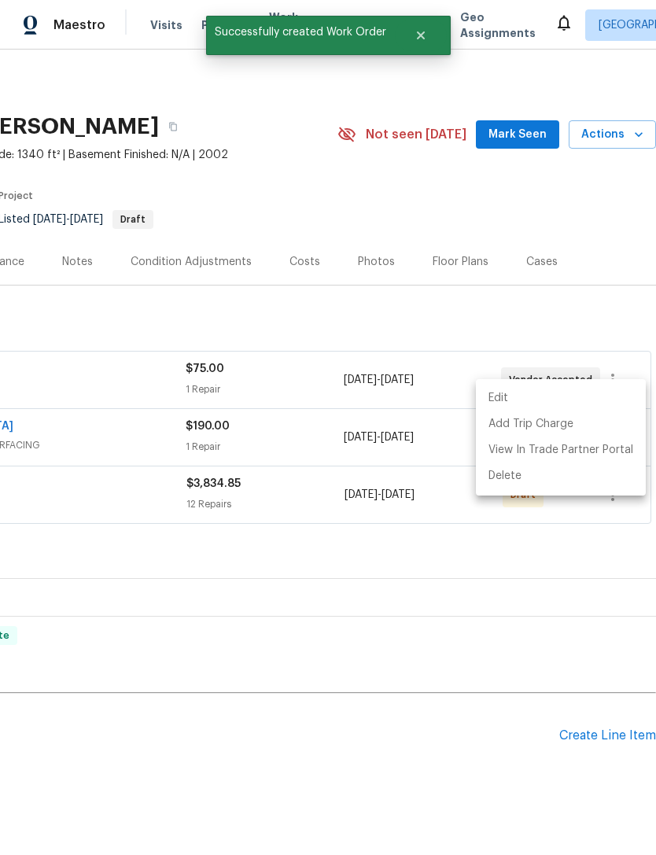
click at [603, 189] on div at bounding box center [328, 427] width 656 height 855
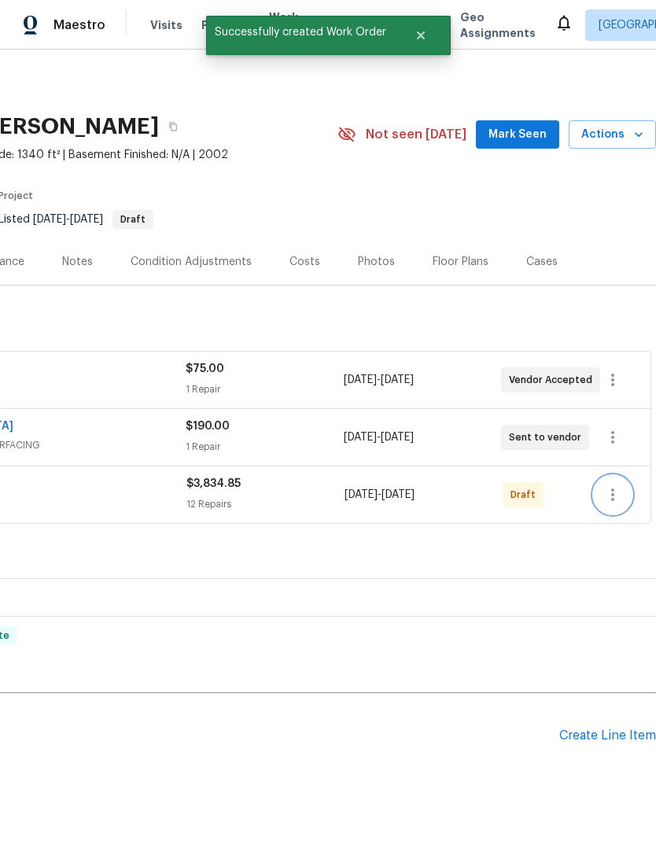
click at [610, 485] on icon "button" at bounding box center [612, 494] width 19 height 19
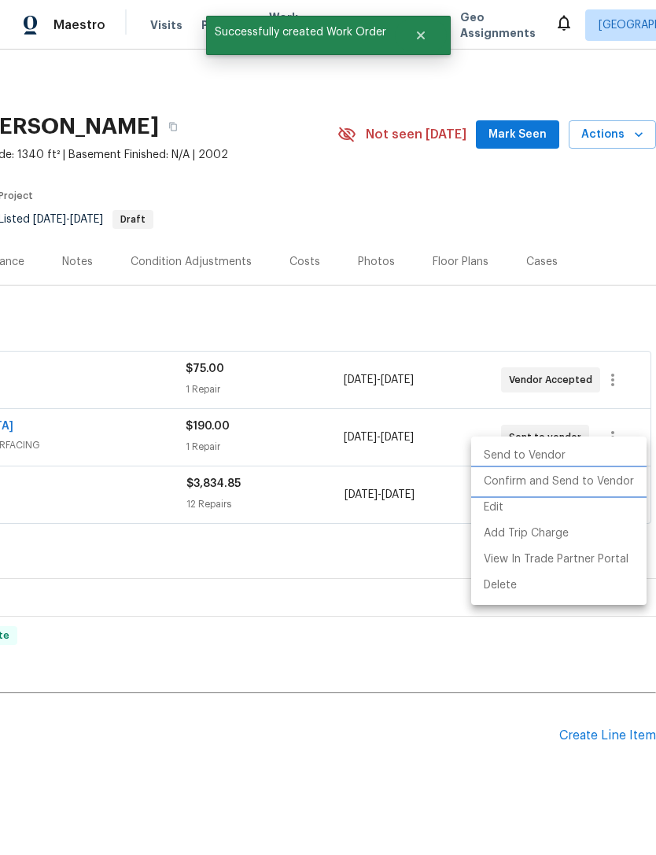
click at [605, 482] on li "Confirm and Send to Vendor" at bounding box center [558, 482] width 175 height 26
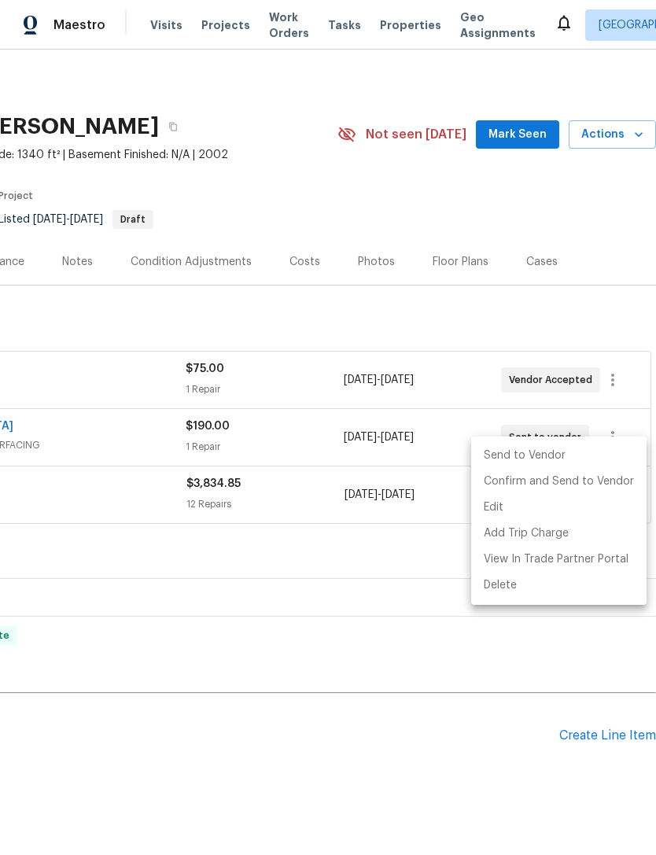
click at [613, 188] on div at bounding box center [328, 427] width 656 height 855
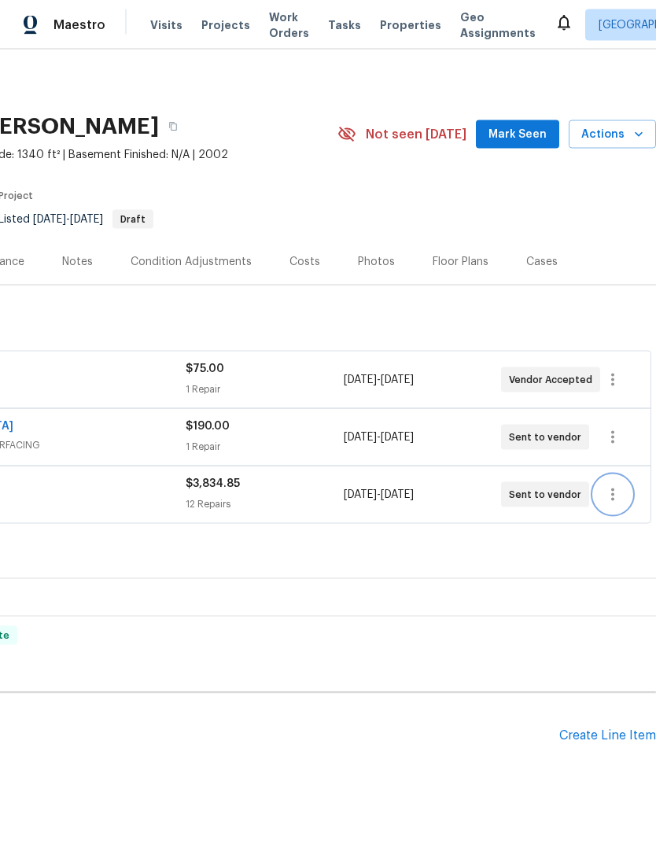
scroll to position [0, 0]
click at [550, 197] on section "2042 Compacta Dr, Wendell, NC 27591 3 Beds | 2 Baths | Total: 1340 ft² | Above …" at bounding box center [211, 172] width 888 height 132
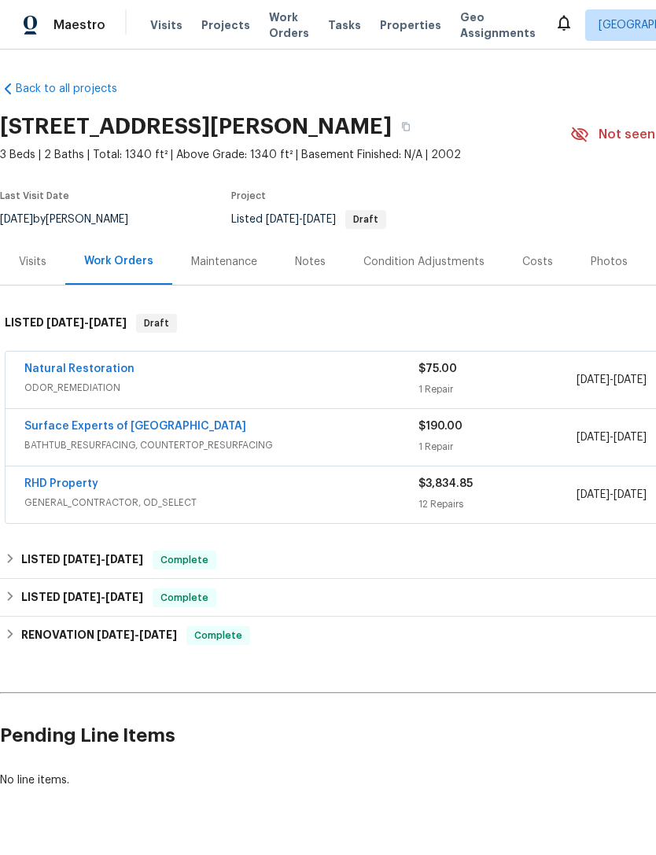
click at [47, 428] on link "Surface Experts of North Raleigh" at bounding box center [135, 426] width 222 height 11
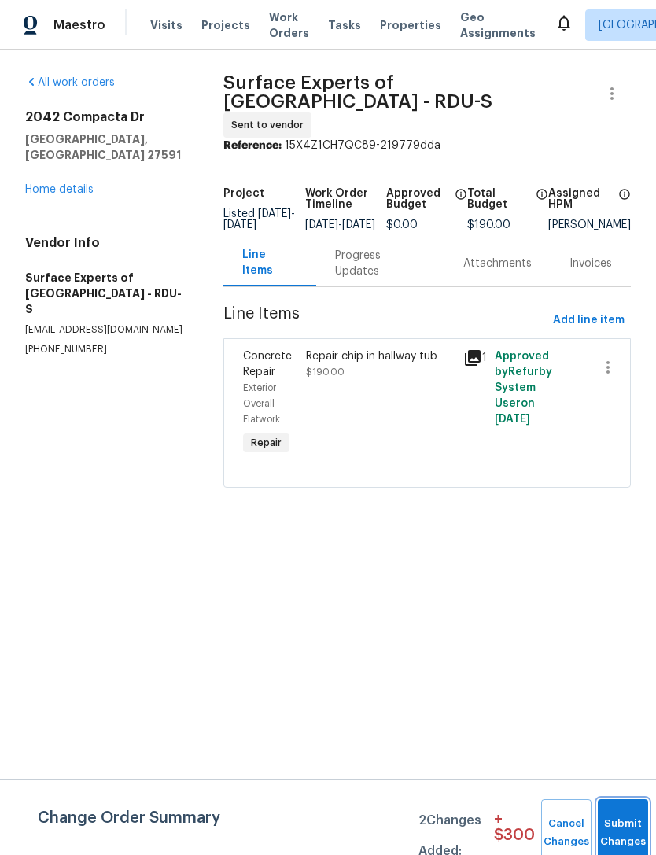
click at [629, 828] on button "Submit Changes" at bounding box center [623, 833] width 50 height 68
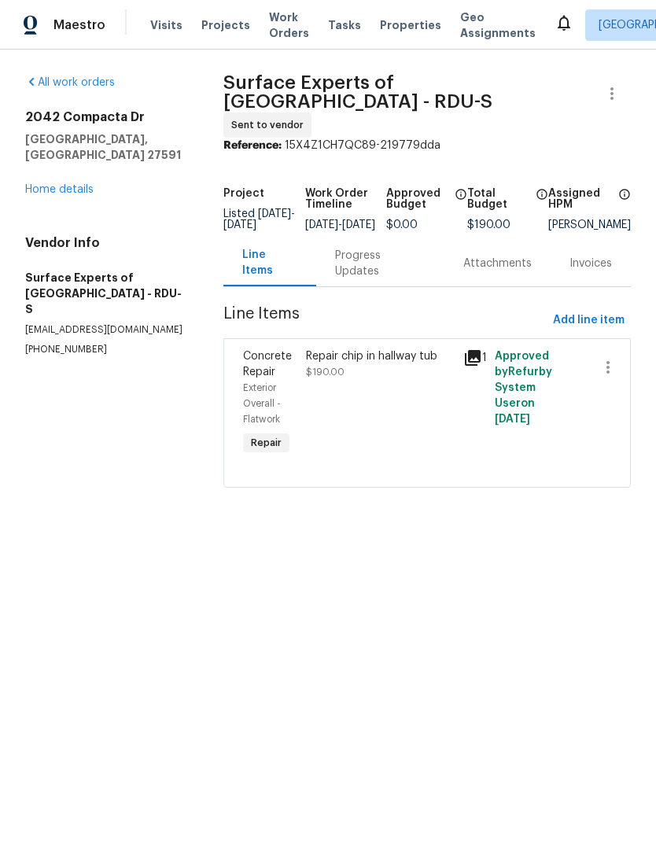
click at [398, 252] on div "Progress Updates" at bounding box center [380, 263] width 90 height 31
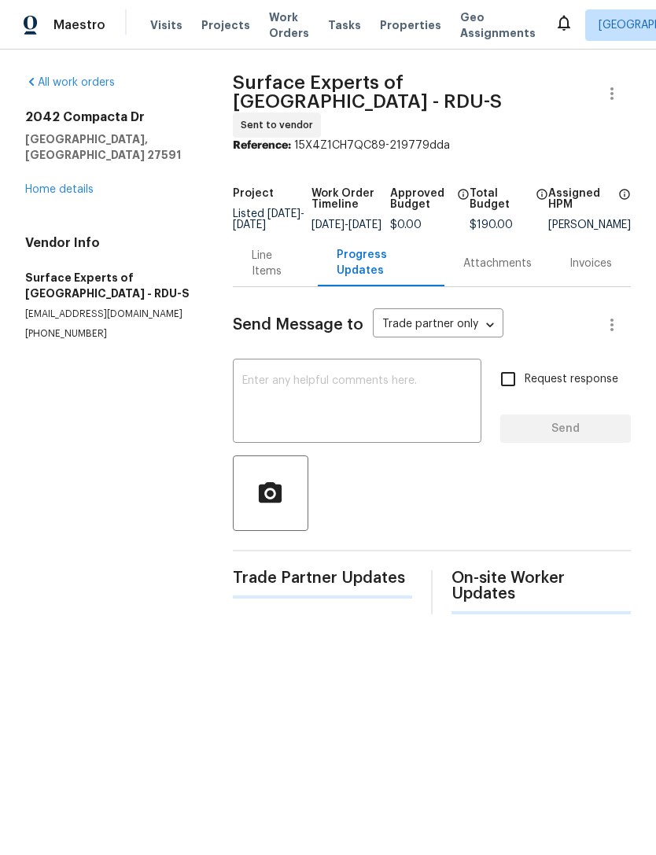
click at [369, 376] on textarea at bounding box center [357, 402] width 230 height 55
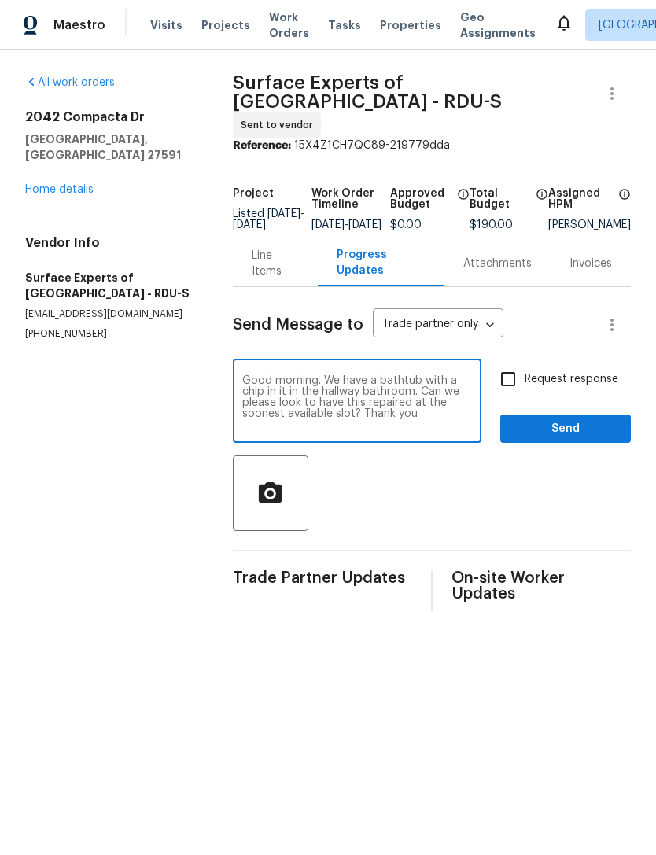
type textarea "Good morning. We have a bathtub with a chip in it in the hallway bathroom. Can …"
click at [517, 372] on input "Request response" at bounding box center [507, 378] width 33 height 33
checkbox input "true"
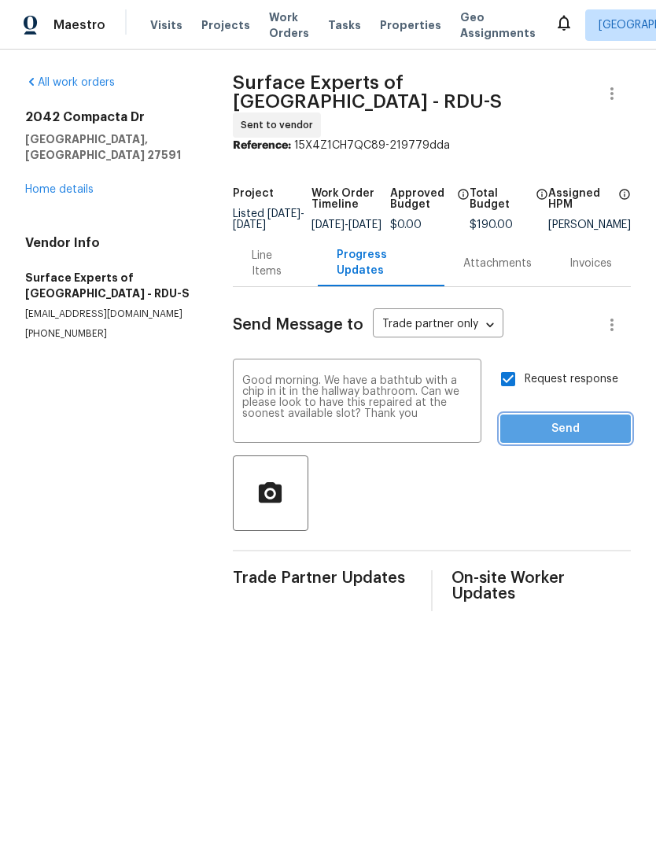
click at [606, 419] on span "Send" at bounding box center [565, 429] width 105 height 20
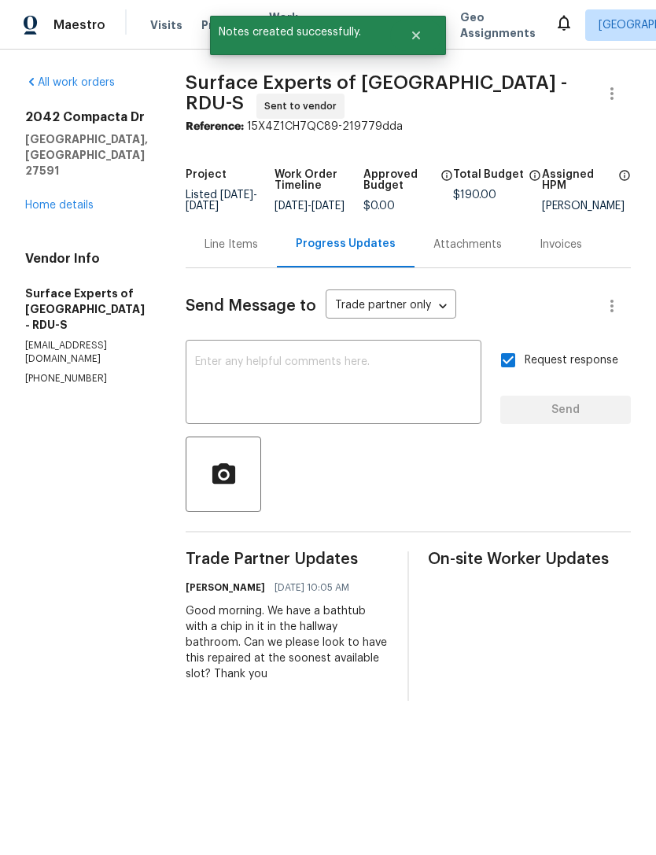
click at [83, 200] on link "Home details" at bounding box center [59, 205] width 68 height 11
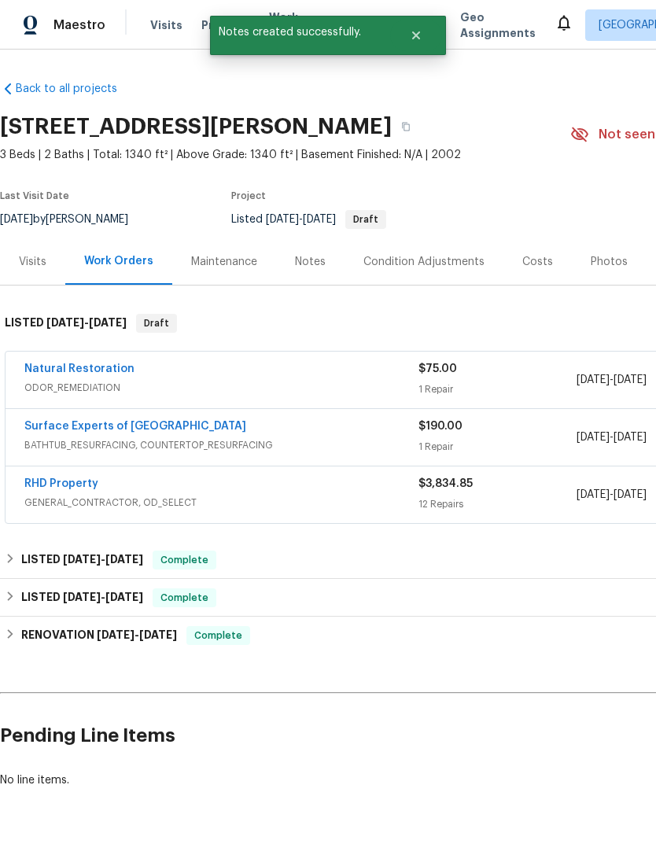
click at [70, 486] on link "RHD Property" at bounding box center [61, 483] width 74 height 11
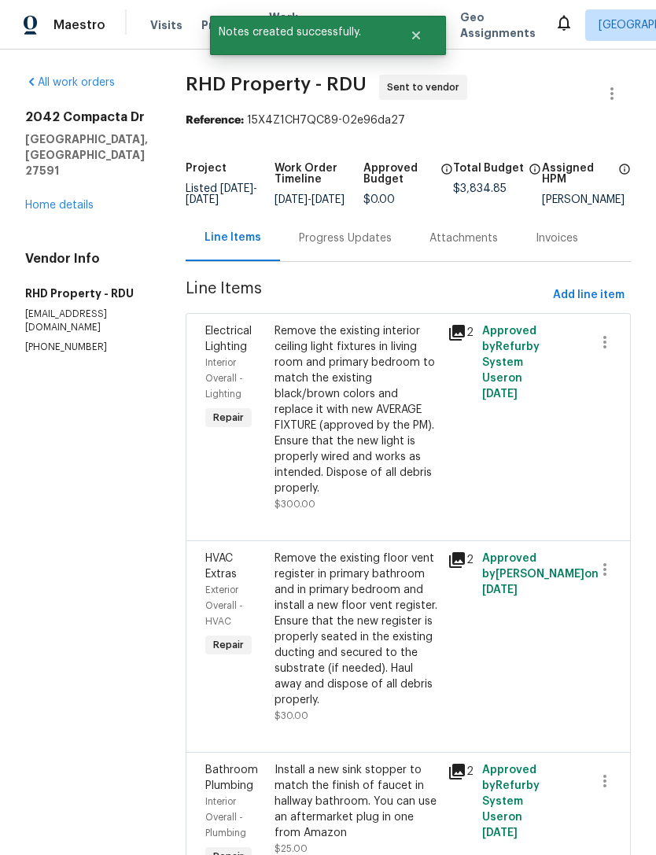
click at [375, 244] on div "Progress Updates" at bounding box center [345, 238] width 93 height 16
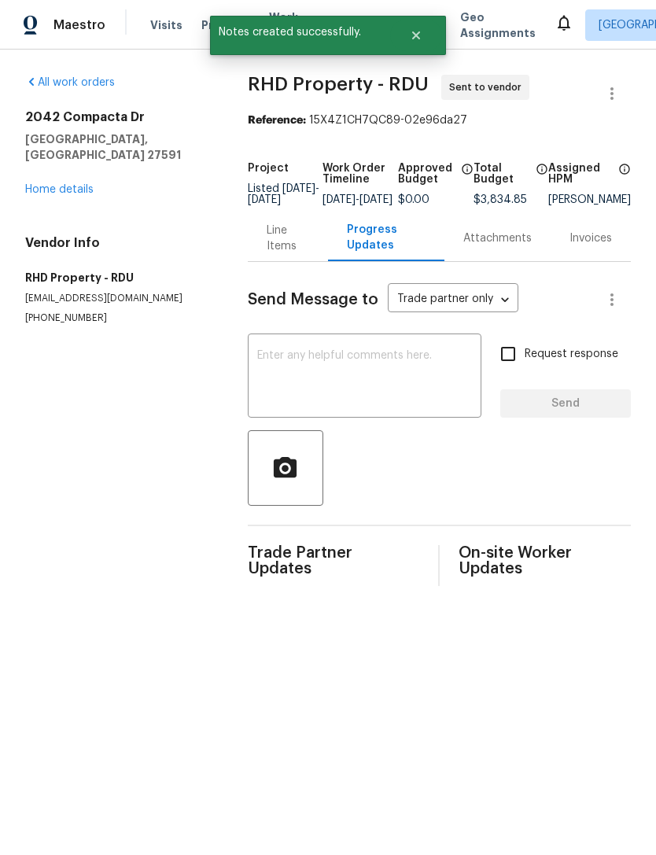
click at [389, 390] on textarea at bounding box center [364, 377] width 215 height 55
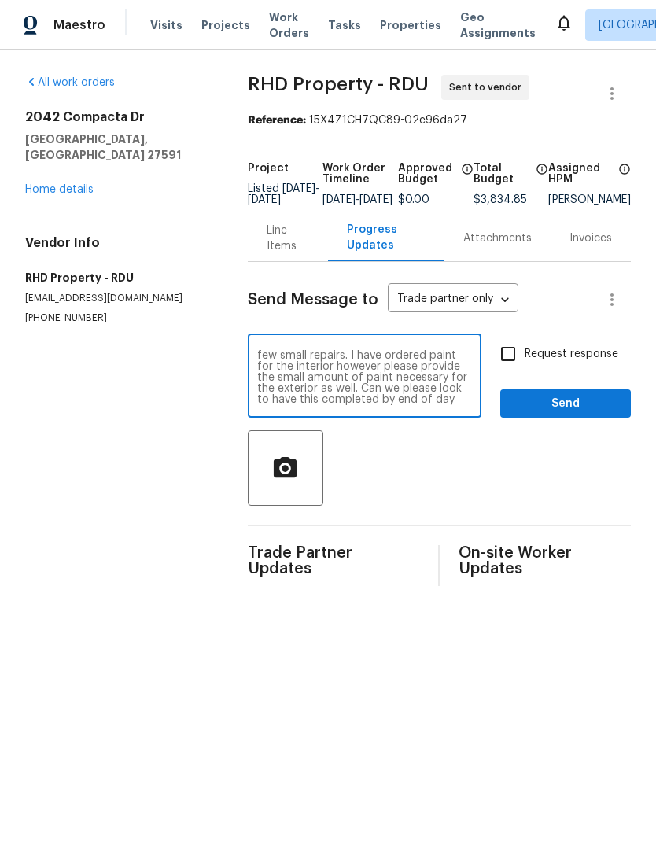
scroll to position [22, 0]
type textarea "Good morning. We are looking to paint an existing listed home and complete a fe…"
click at [515, 363] on input "Request response" at bounding box center [507, 353] width 33 height 33
checkbox input "true"
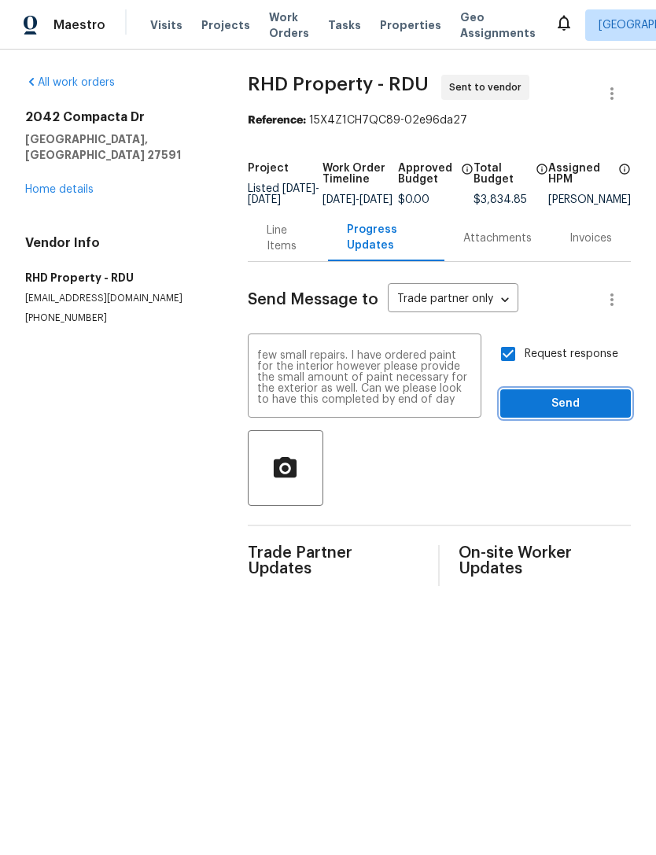
click at [601, 414] on span "Send" at bounding box center [565, 404] width 105 height 20
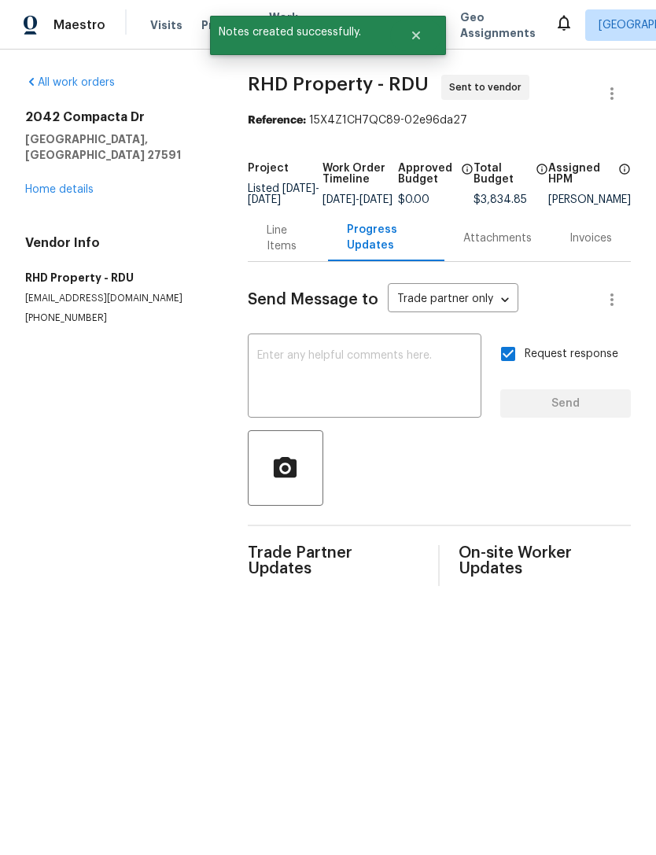
scroll to position [0, 0]
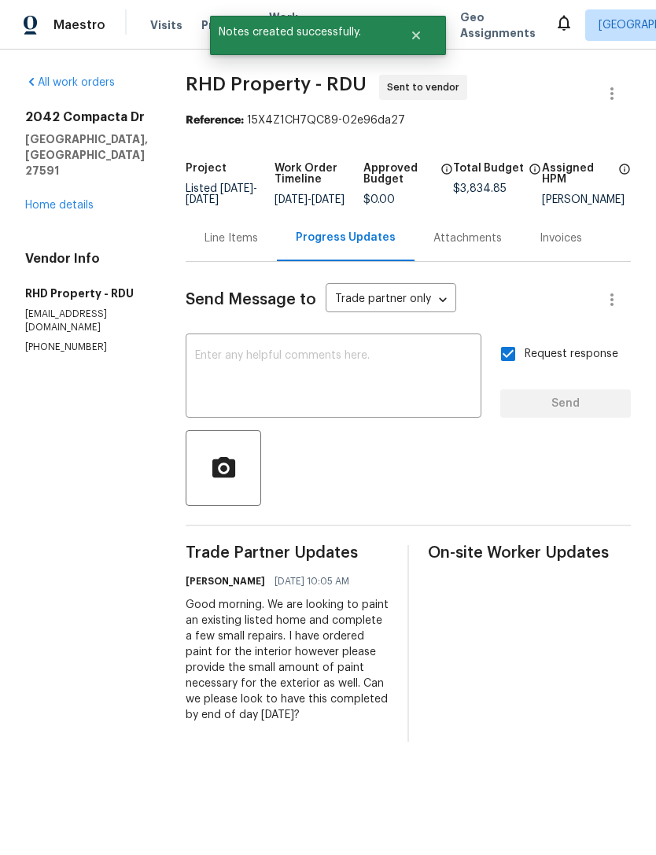
click at [58, 164] on div "2042 Compacta Dr Wendell, NC 27591 Home details" at bounding box center [86, 161] width 123 height 104
click at [83, 200] on link "Home details" at bounding box center [59, 205] width 68 height 11
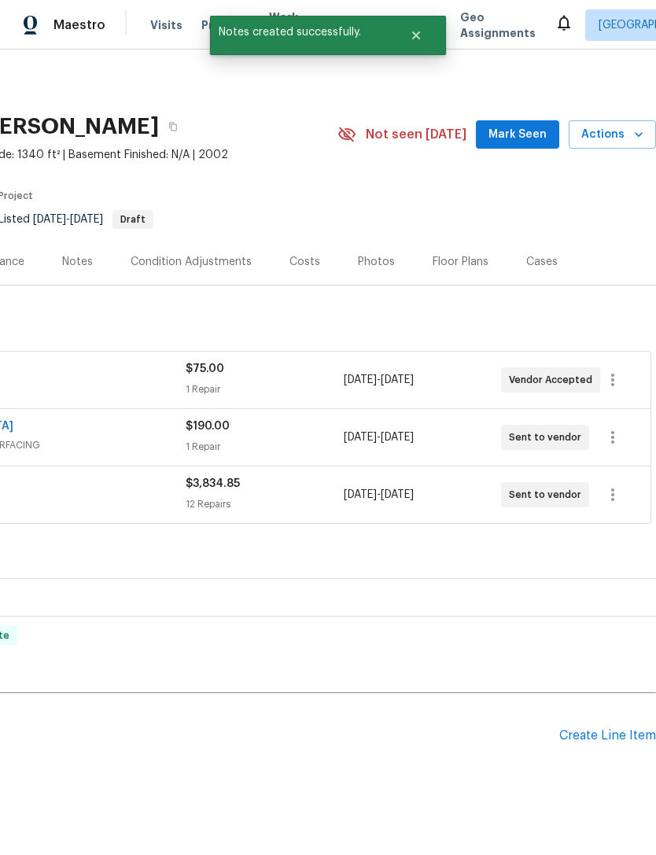
scroll to position [0, 233]
